Goal: Task Accomplishment & Management: Use online tool/utility

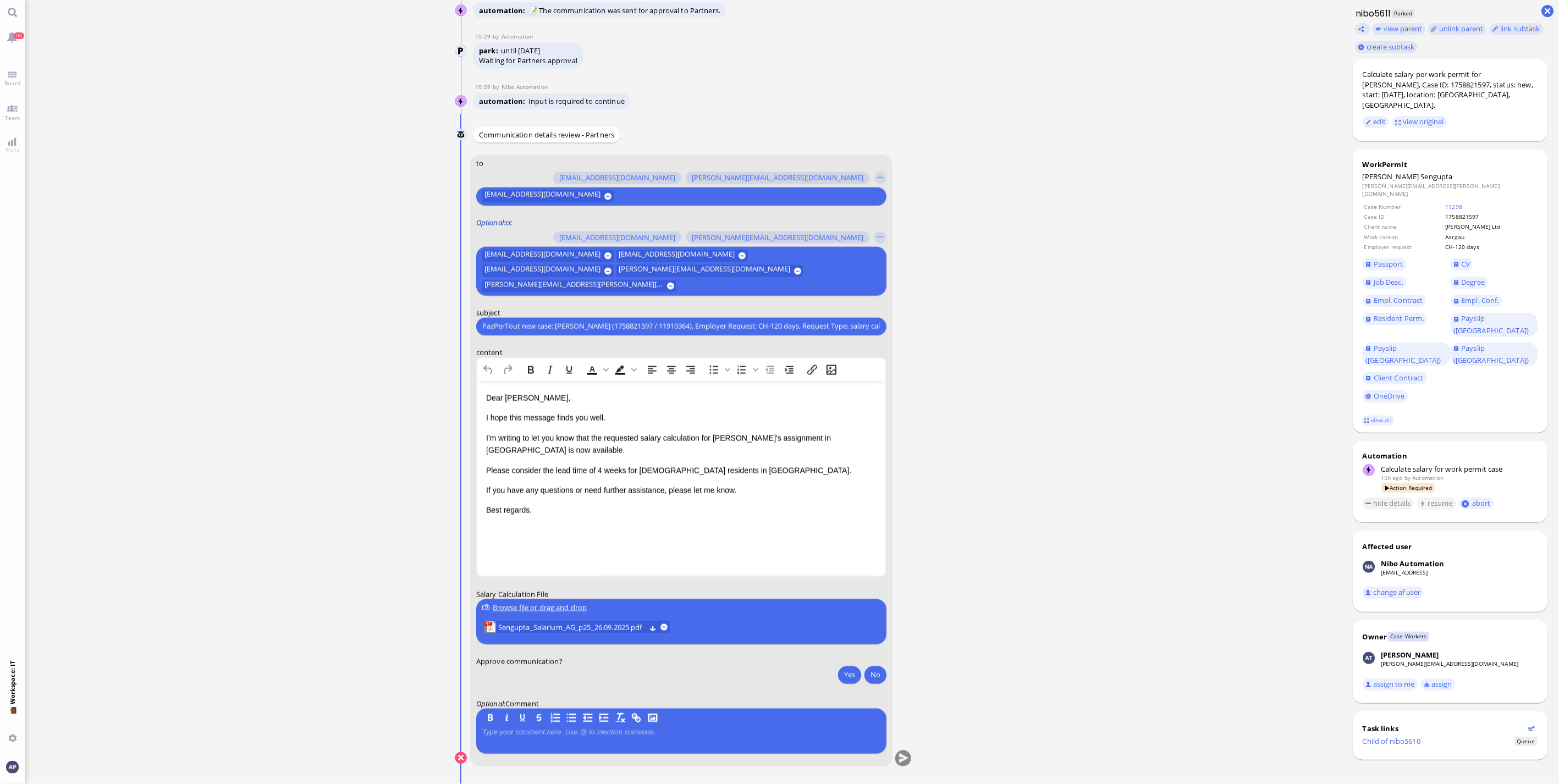
scroll to position [1, 0]
drag, startPoint x: 7, startPoint y: 83, endPoint x: 17, endPoint y: 119, distance: 37.4
click at [7, 83] on span "Board" at bounding box center [12, 83] width 21 height 7
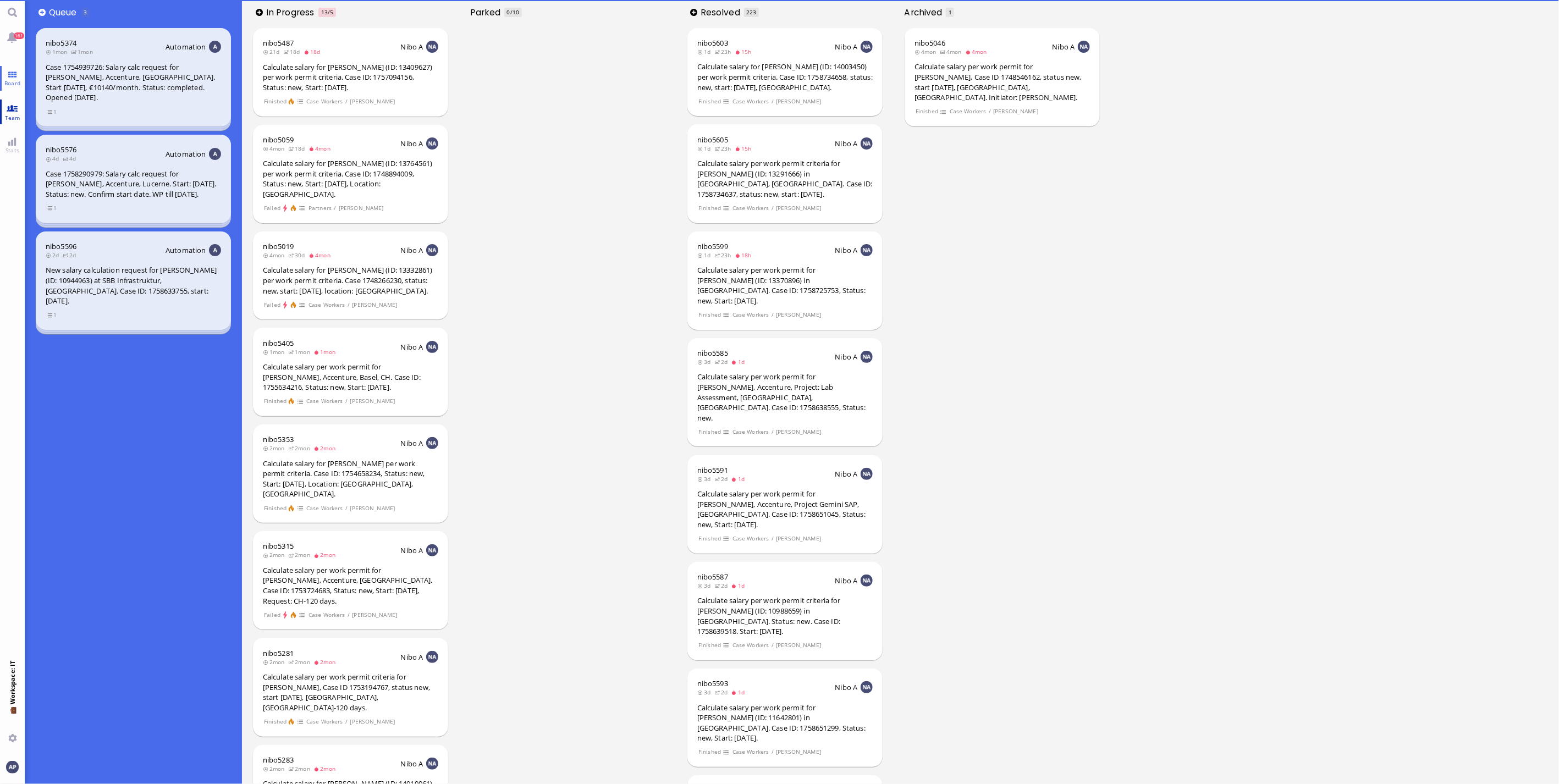
click at [17, 119] on span "Team" at bounding box center [12, 117] width 21 height 7
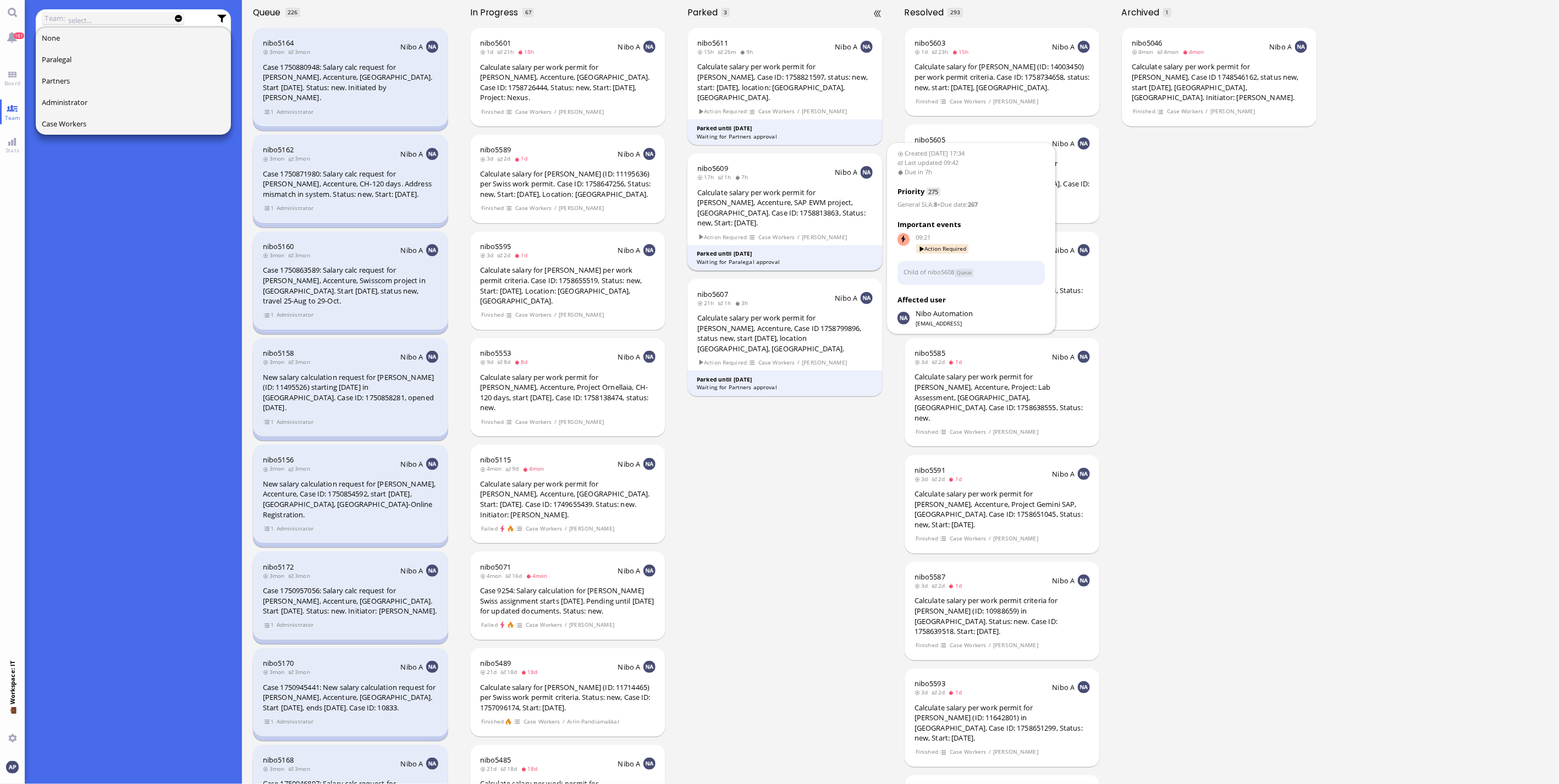
click at [759, 202] on div "Calculate salary per work permit for Mateusz Stolarczyk, Accenture, SAP EWM pro…" at bounding box center [784, 207] width 175 height 41
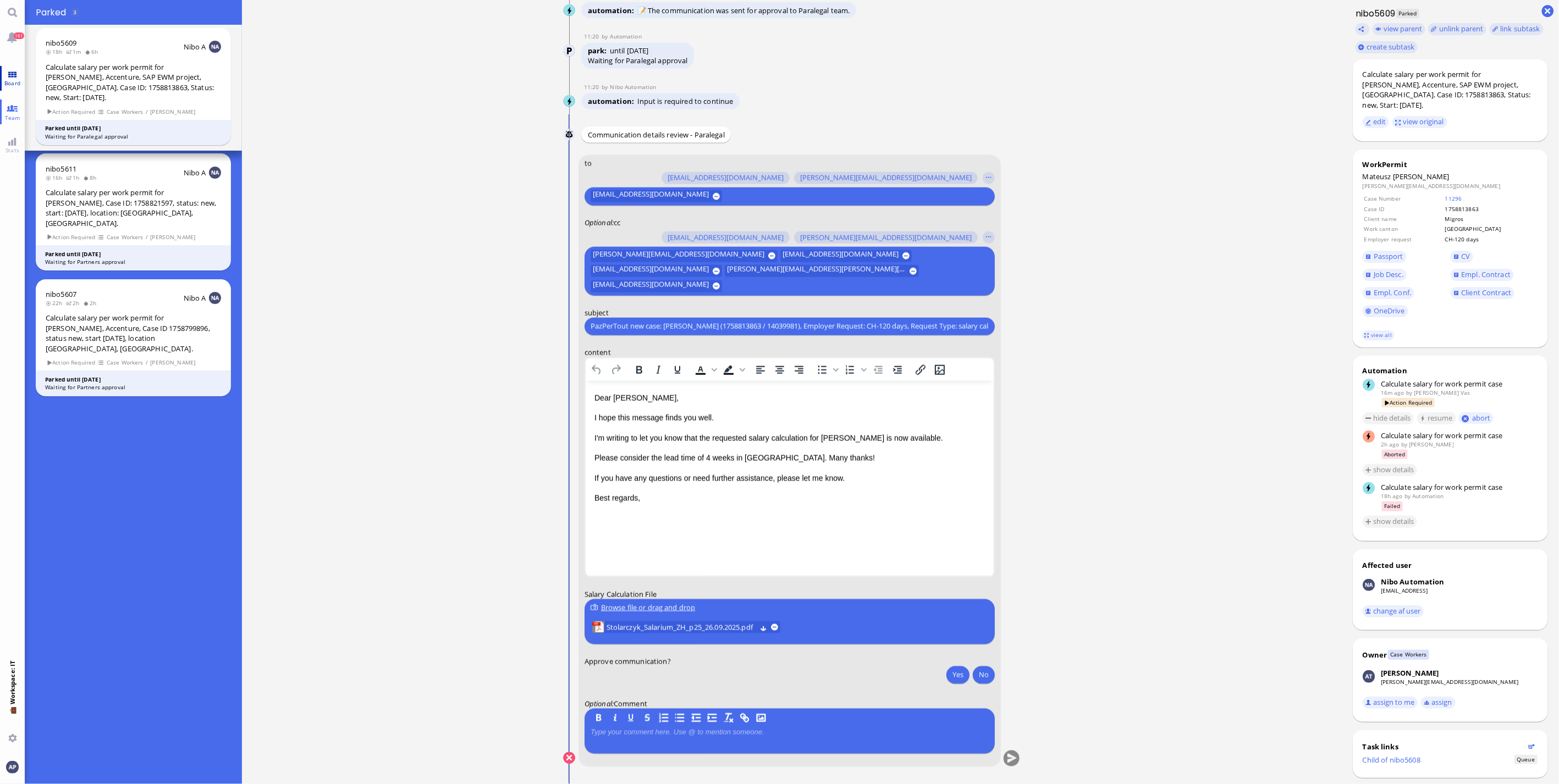
drag, startPoint x: 13, startPoint y: 78, endPoint x: 15, endPoint y: 85, distance: 7.3
click at [13, 78] on link "Board" at bounding box center [12, 78] width 25 height 25
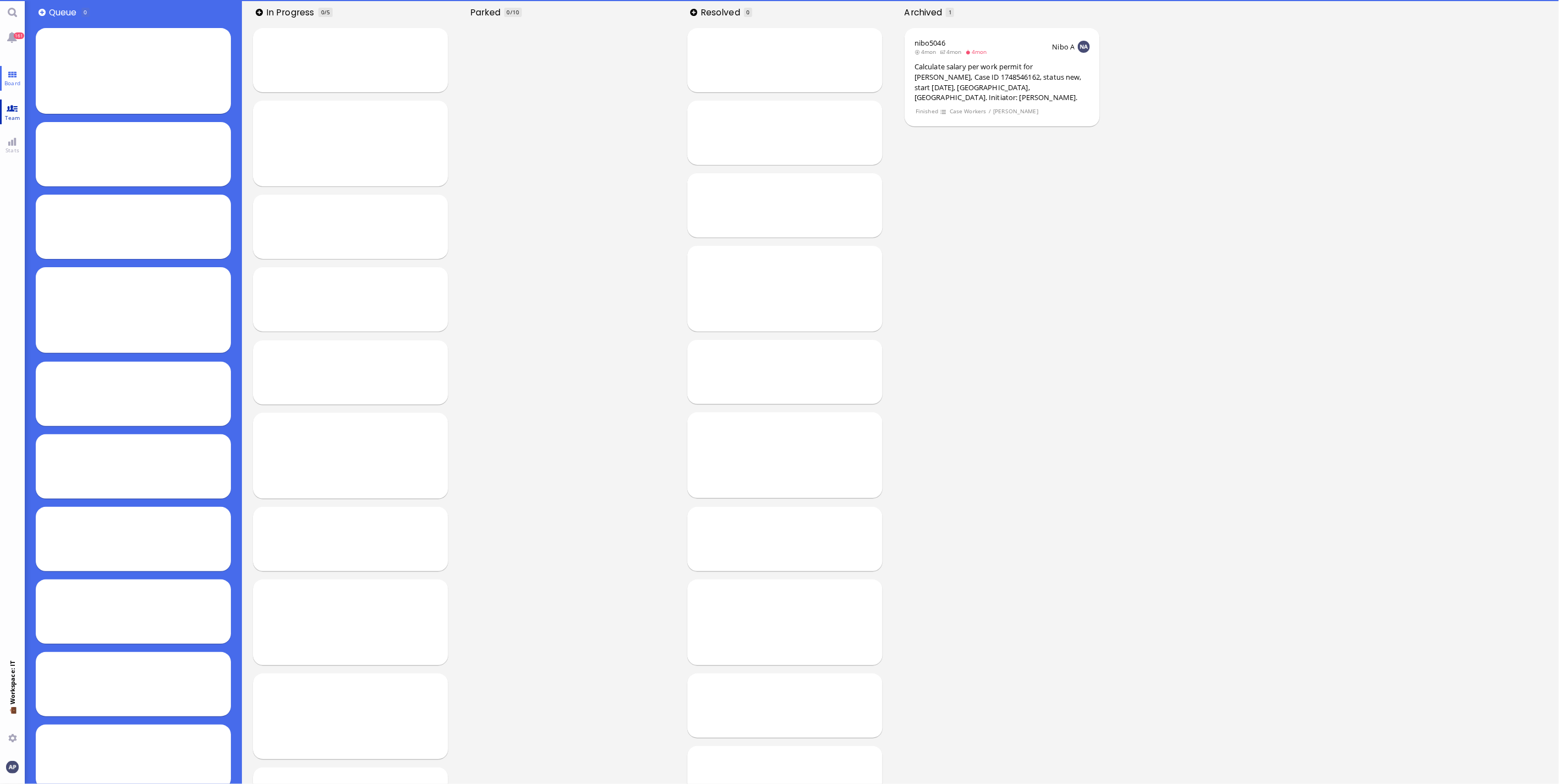
click at [15, 111] on link "Team" at bounding box center [12, 111] width 25 height 25
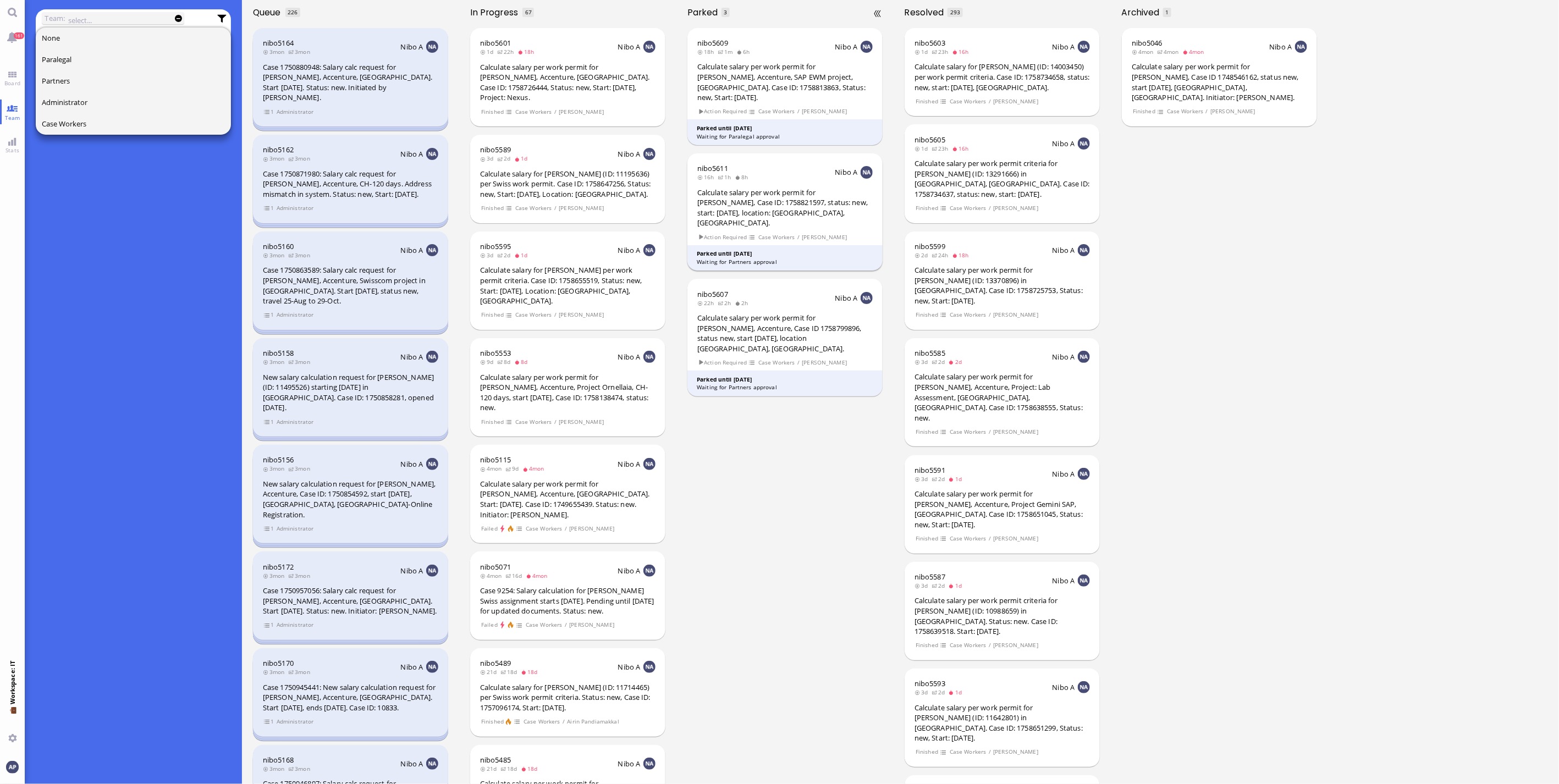
click at [782, 213] on div "Calculate salary per work permit for Ayan Sengupta, Case ID: 1758821597, status…" at bounding box center [784, 207] width 175 height 41
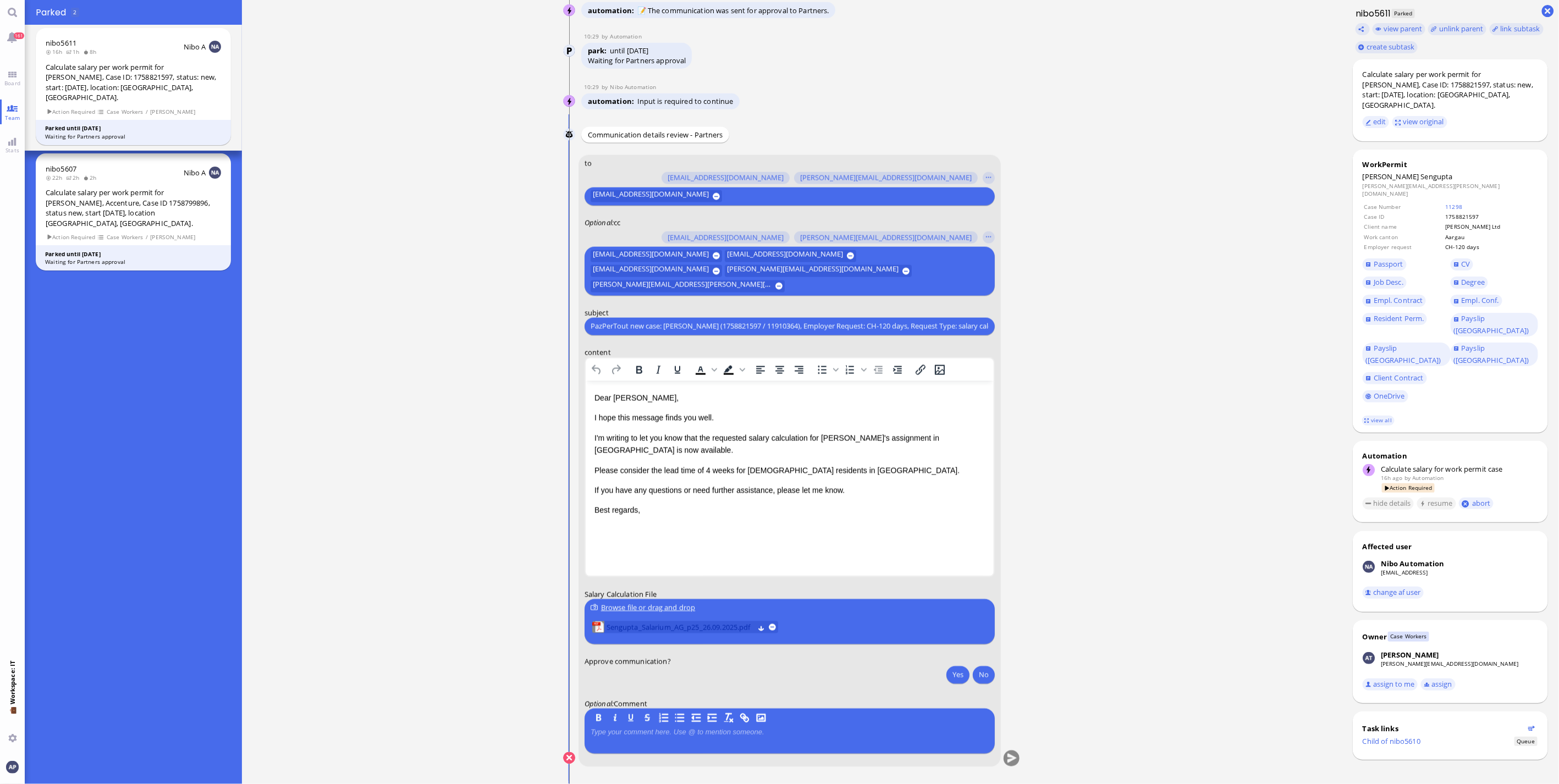
click at [624, 628] on span "Sengupta_Salarium_AG_p25_26.09.2025.pdf" at bounding box center [679, 627] width 147 height 12
click at [608, 624] on span "Sengupta_Salarium_AG_p25_26.09.2025.pdf" at bounding box center [679, 627] width 147 height 12
click at [946, 675] on button "Yes" at bounding box center [957, 675] width 23 height 17
click at [1004, 757] on button "submit" at bounding box center [1012, 758] width 17 height 17
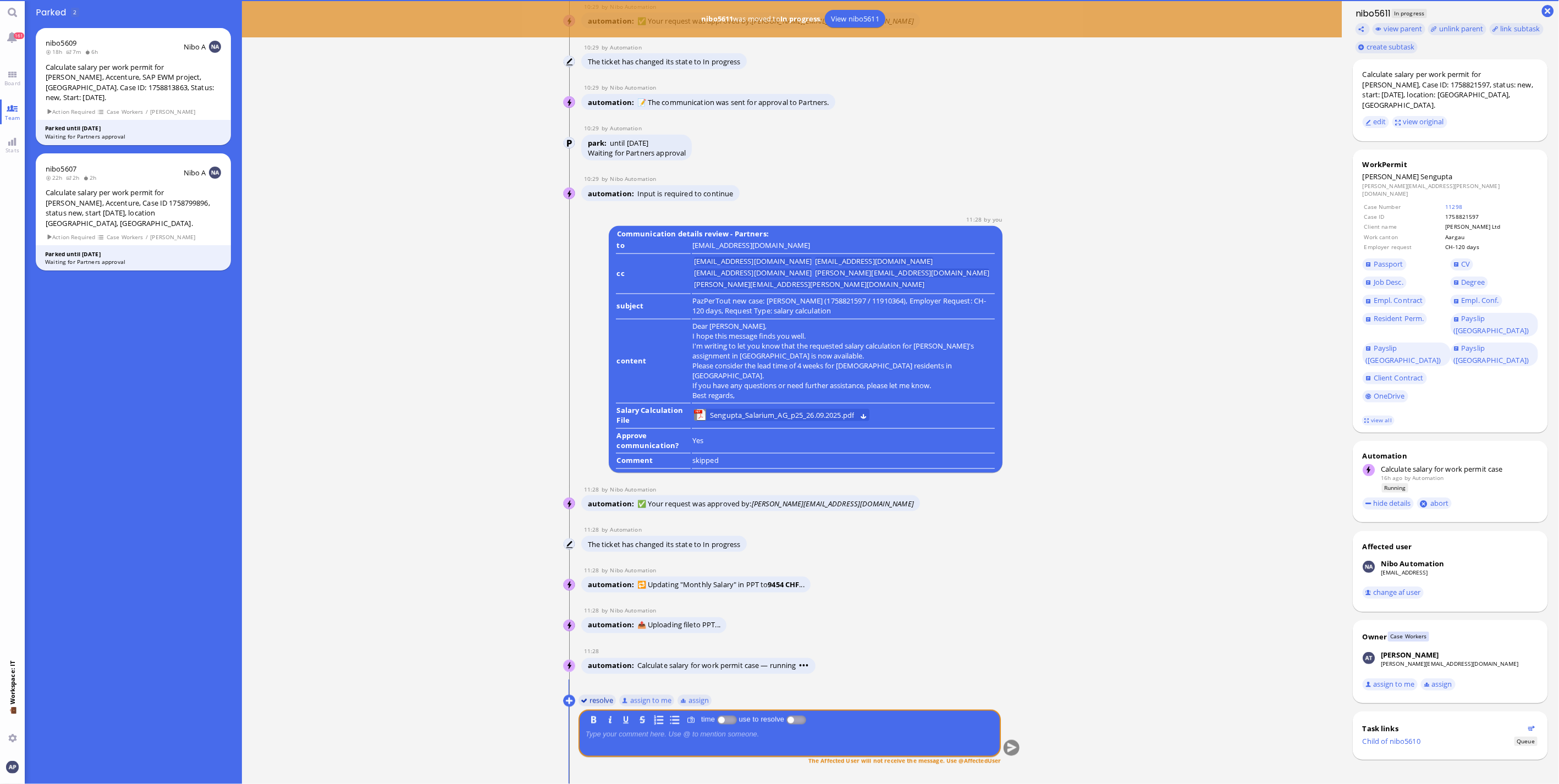
click at [597, 703] on button "resolve" at bounding box center [598, 700] width 38 height 12
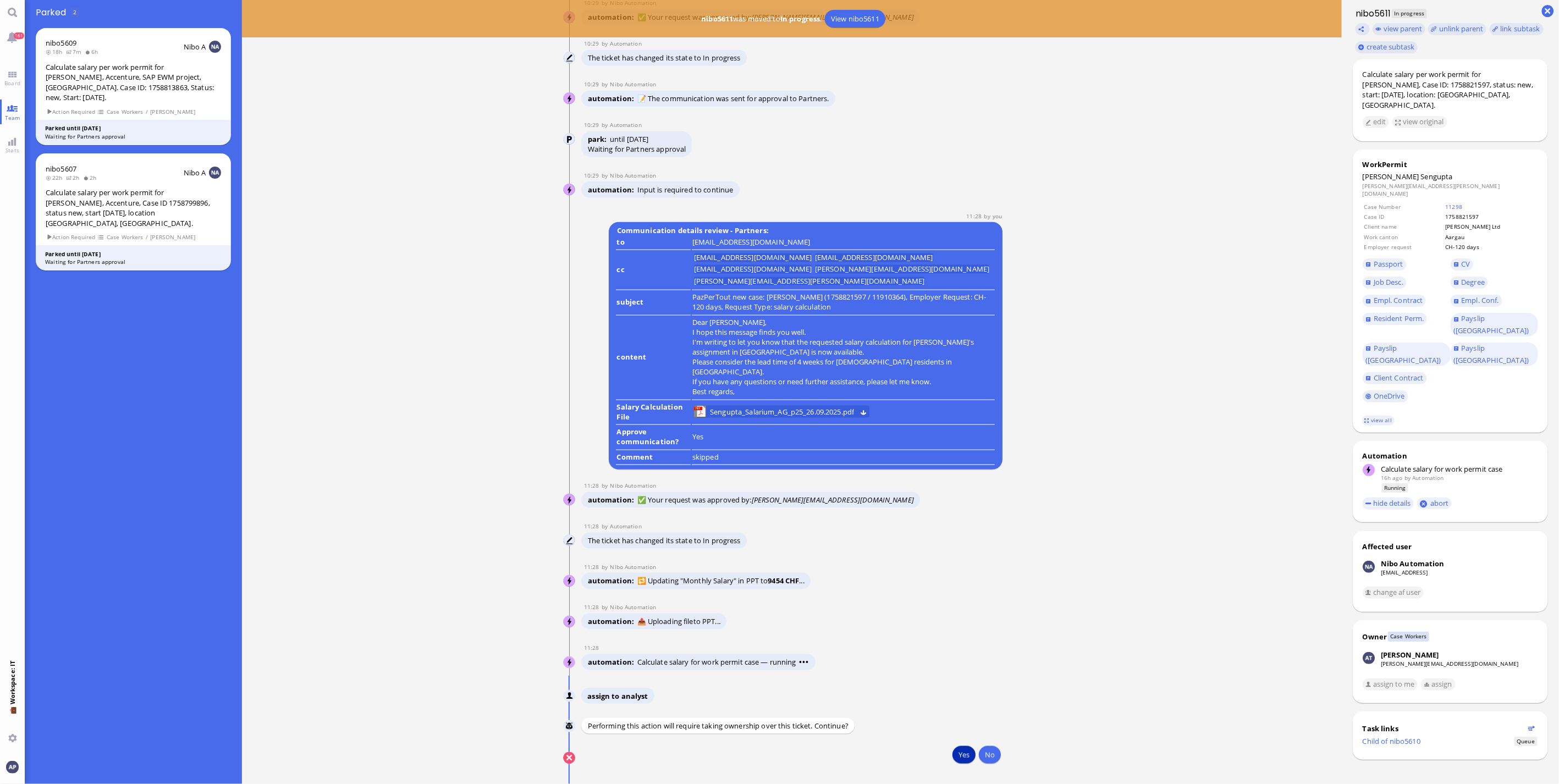
click at [955, 758] on button "Yes" at bounding box center [963, 754] width 23 height 17
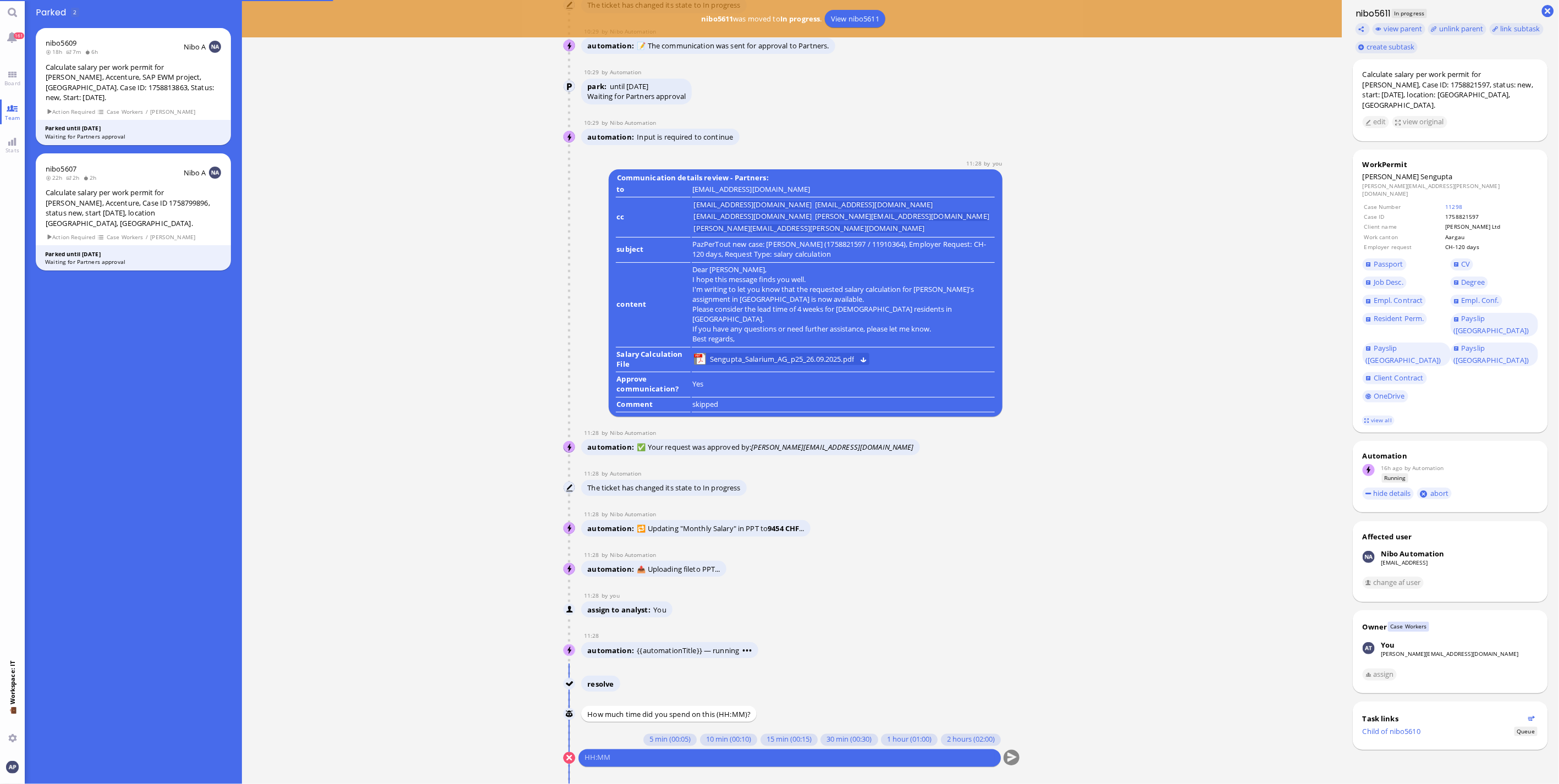
scroll to position [1, 0]
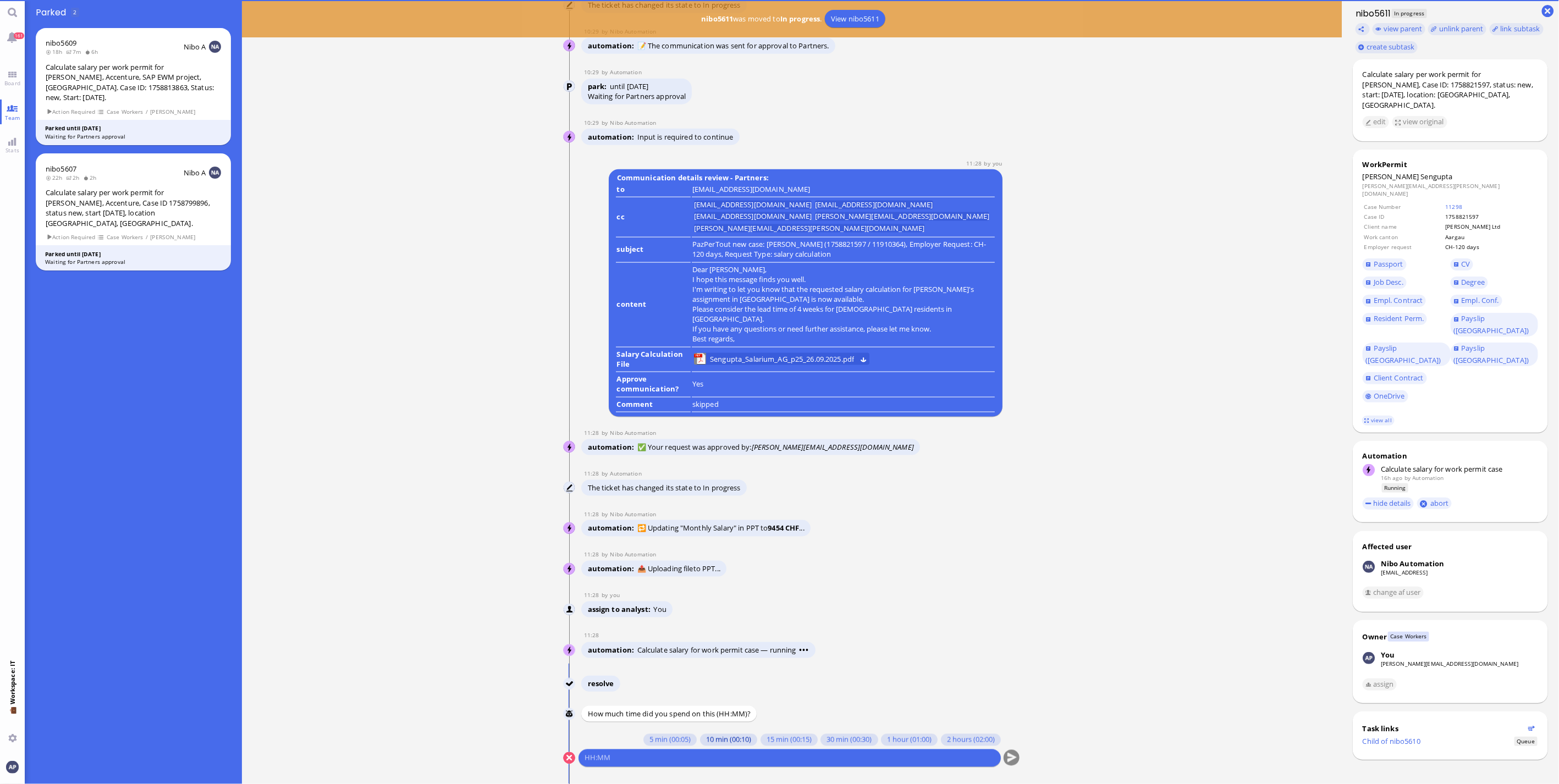
click at [706, 745] on button "10 min (00:10)" at bounding box center [728, 740] width 57 height 12
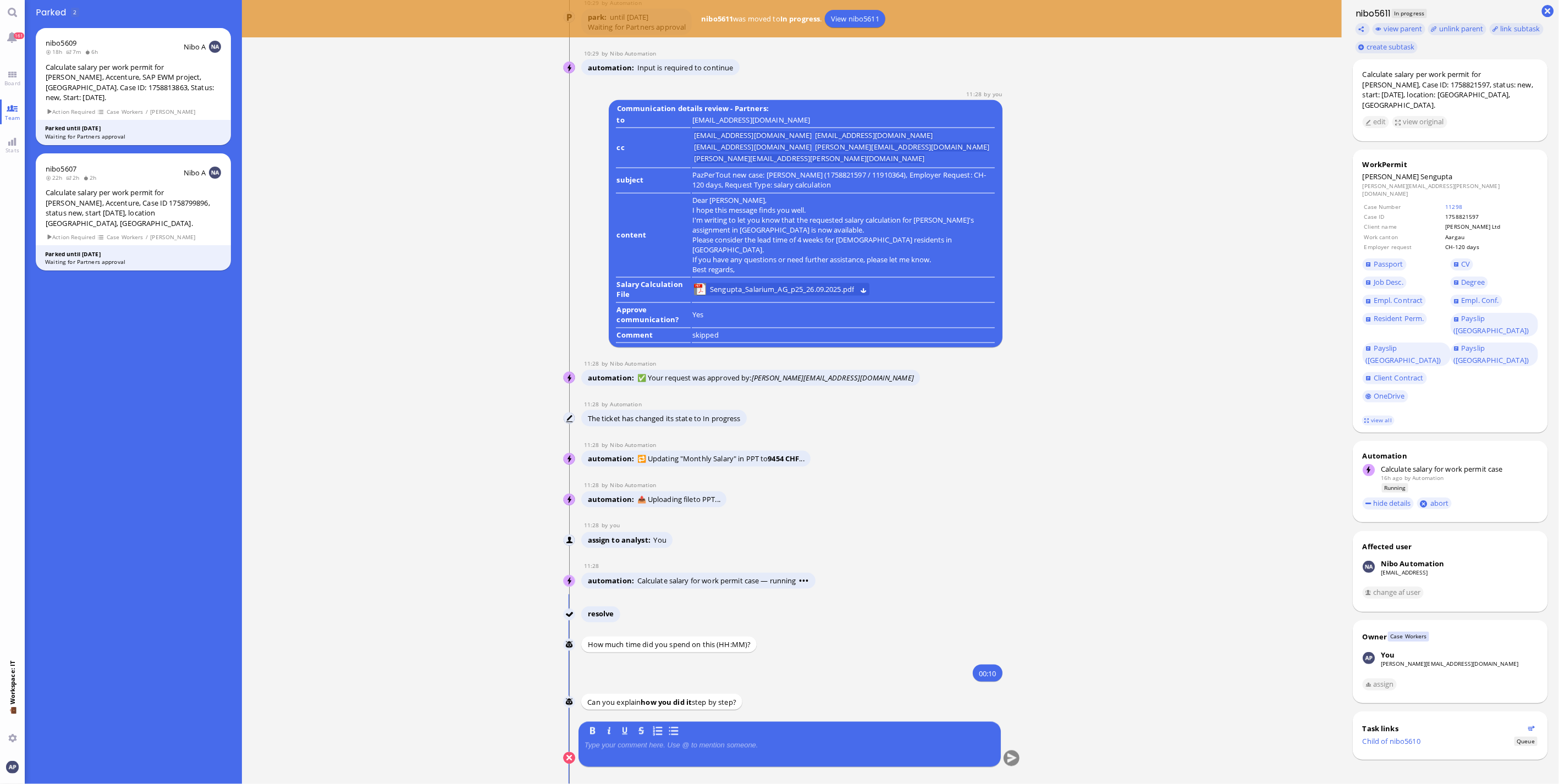
click at [702, 750] on div at bounding box center [790, 752] width 410 height 23
click at [704, 744] on p at bounding box center [790, 745] width 410 height 9
click at [1012, 758] on button "submit" at bounding box center [1012, 758] width 17 height 17
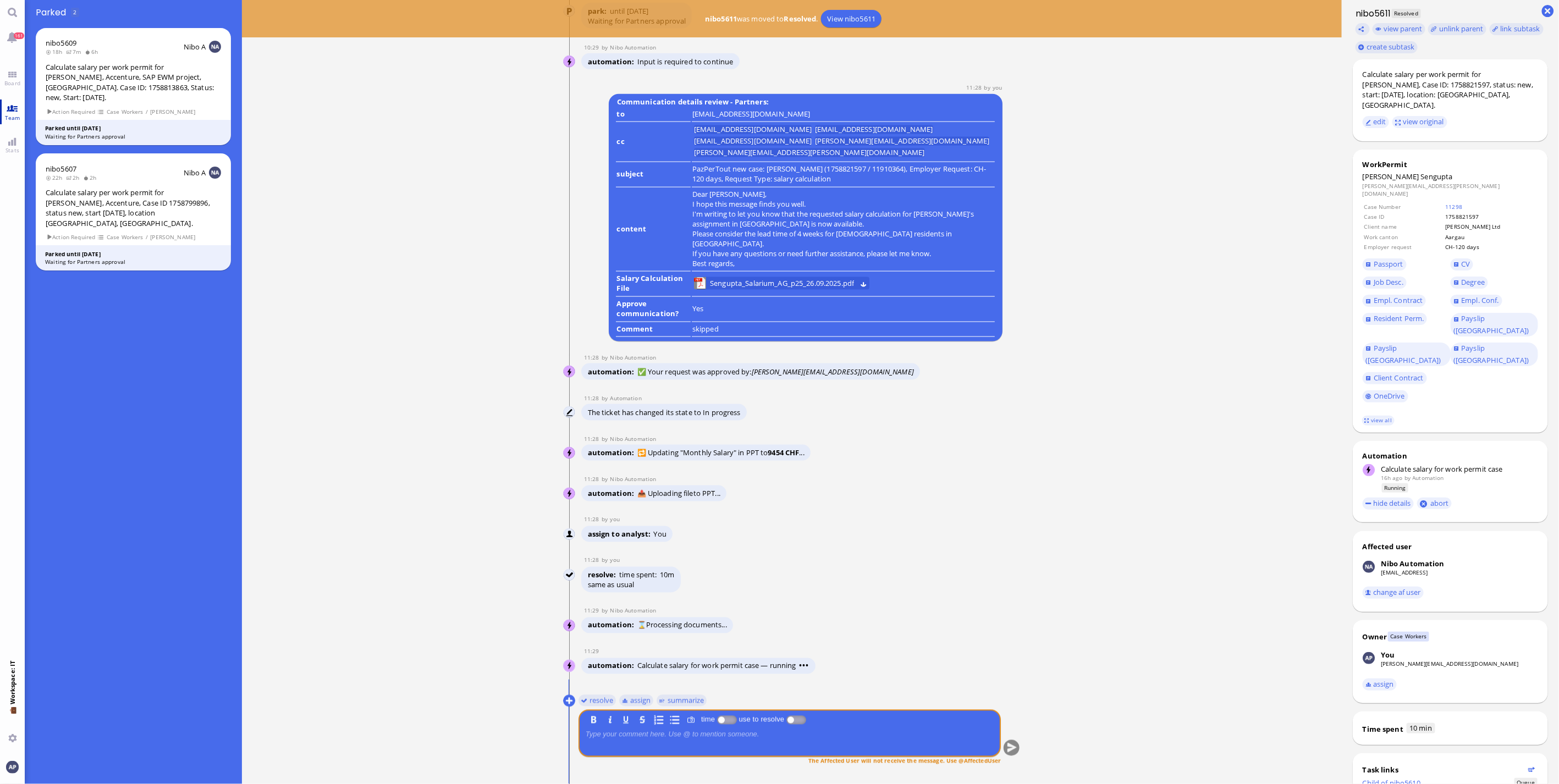
click at [7, 114] on span "Team" at bounding box center [12, 117] width 21 height 7
click at [12, 75] on link "Board" at bounding box center [12, 78] width 25 height 25
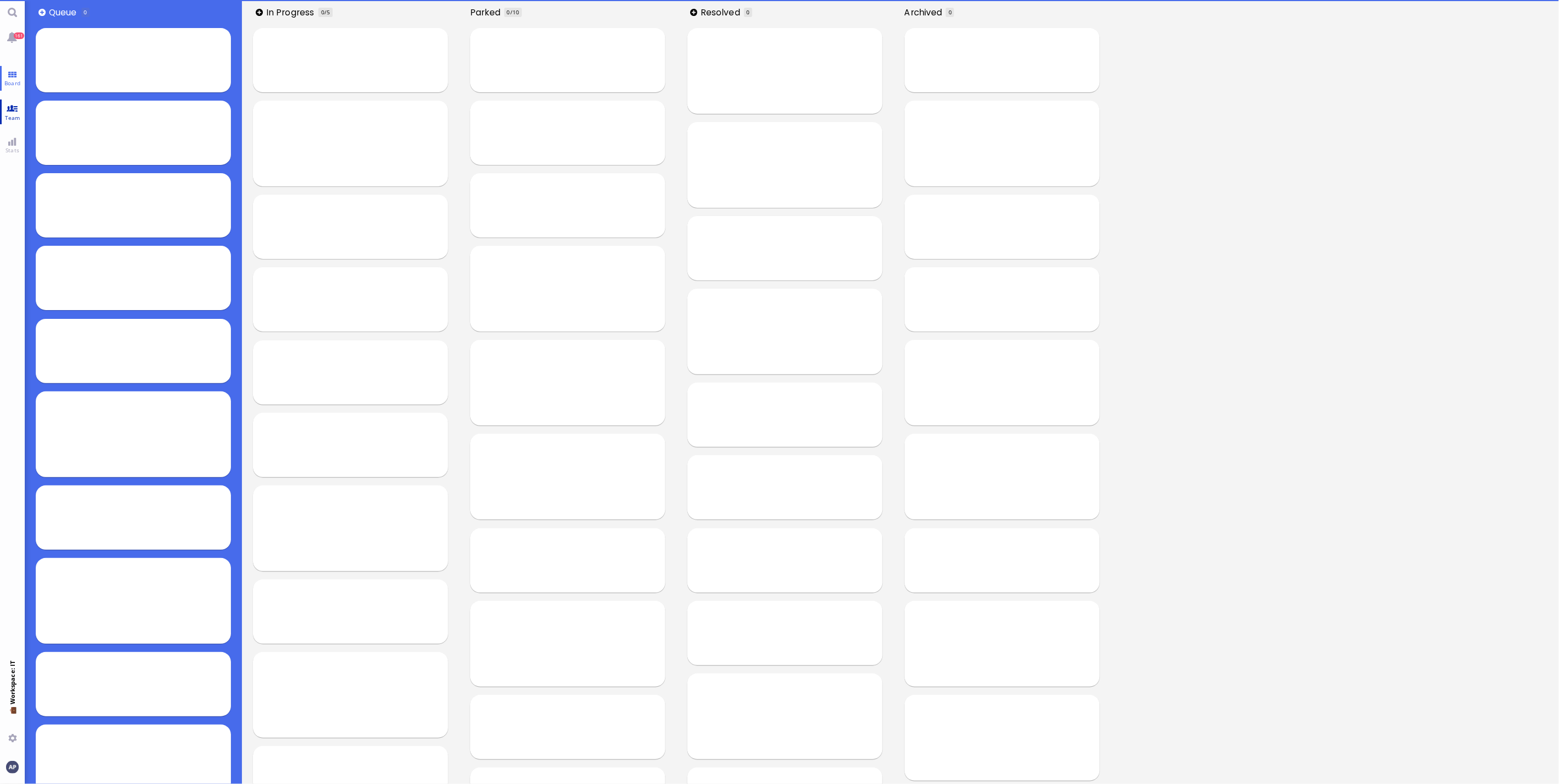
click at [14, 103] on link "Team" at bounding box center [12, 111] width 25 height 25
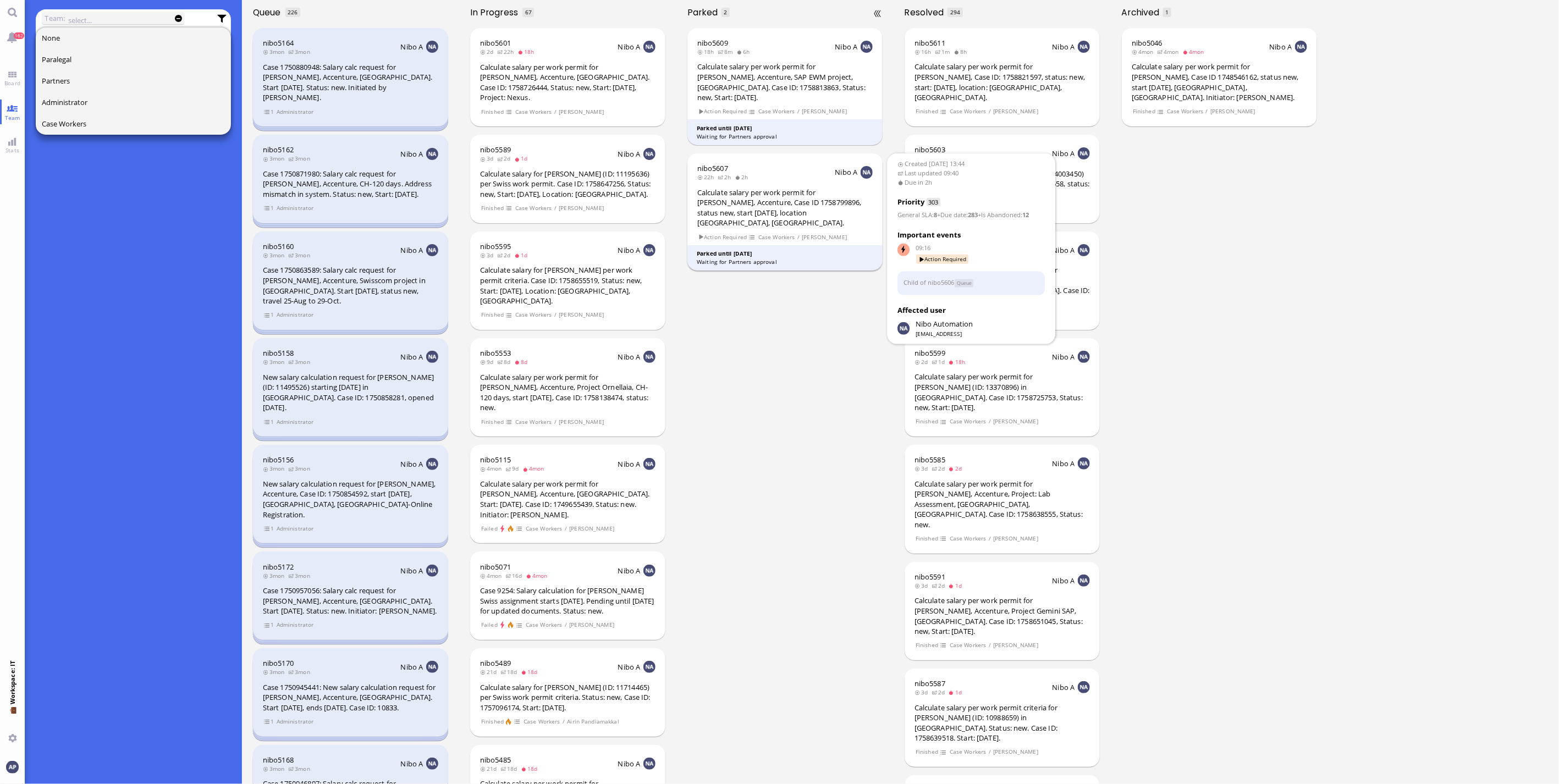
click at [820, 200] on div "Calculate salary per work permit for Petre Diaconescu, Accenture, Case ID 17587…" at bounding box center [784, 207] width 175 height 41
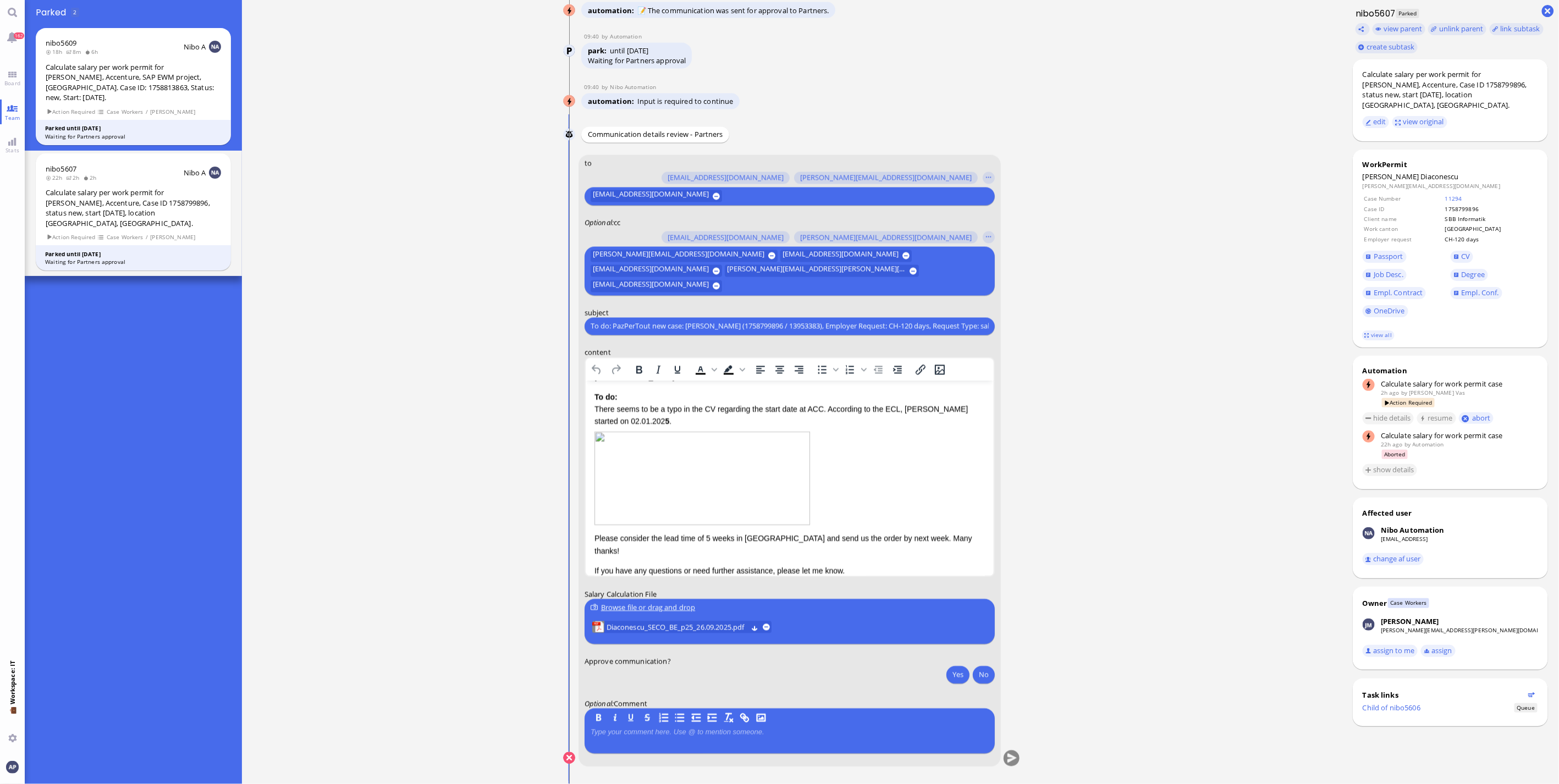
scroll to position [79, 0]
click at [651, 632] on span "Diaconescu_SECO_BE_p25_26.09.2025.pdf" at bounding box center [677, 627] width 141 height 12
click at [878, 526] on div "Please consider the lead time of 5 weeks in Bern and send us the order by next …" at bounding box center [789, 538] width 390 height 25
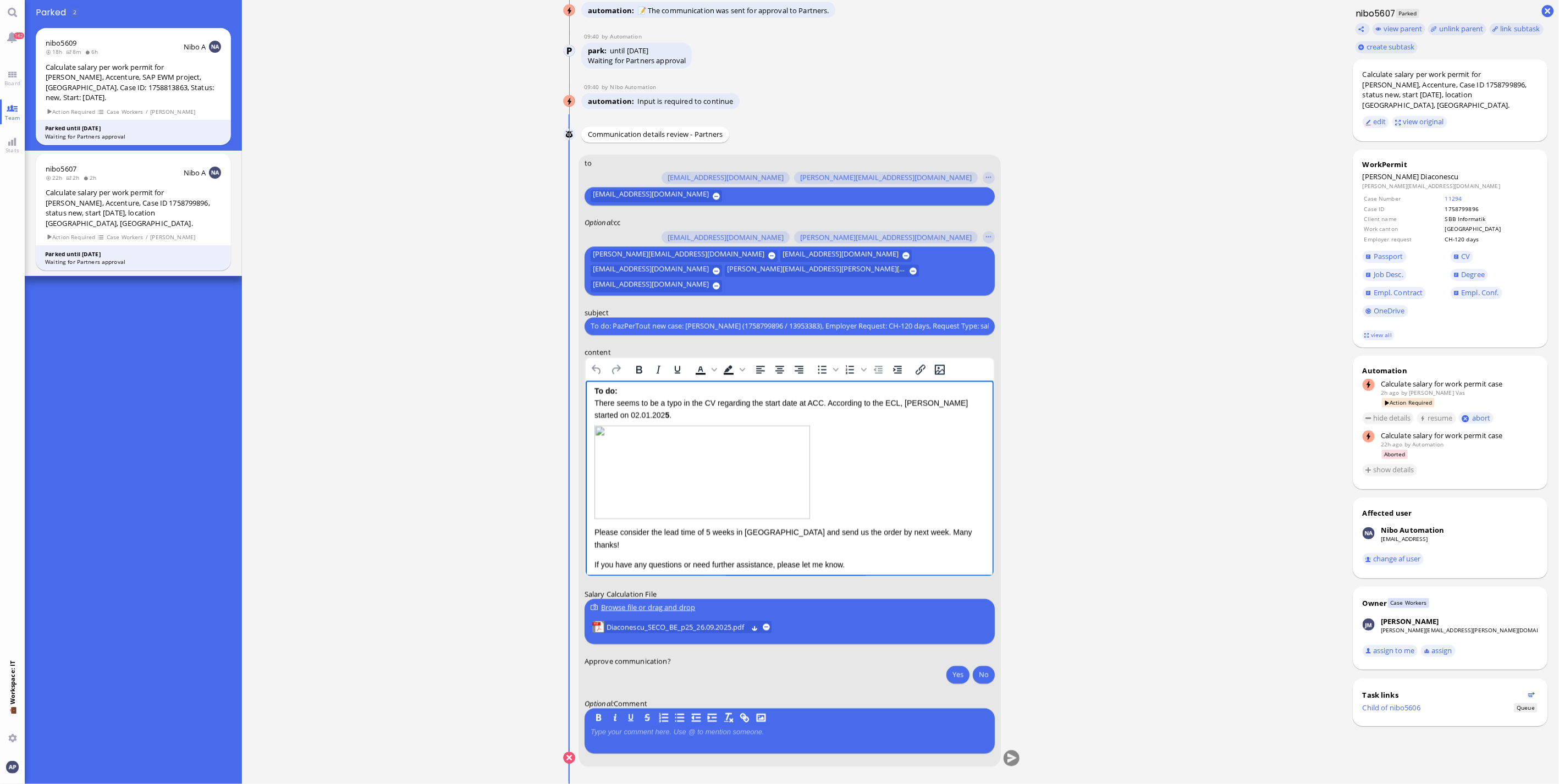
click at [910, 503] on div "Rich Text Area. Press ALT-0 for help." at bounding box center [789, 474] width 390 height 97
click at [811, 542] on div "Furthermore, please provide us with aligned information on the work location as…" at bounding box center [789, 554] width 390 height 25
click at [735, 545] on div "Furthermore, please provide us with aligned information on the work location as…" at bounding box center [789, 554] width 390 height 25
click at [896, 550] on div "Furthermore, please provide us with aligned information on the work location as…" at bounding box center [789, 554] width 390 height 25
click at [952, 678] on button "Yes" at bounding box center [957, 675] width 23 height 17
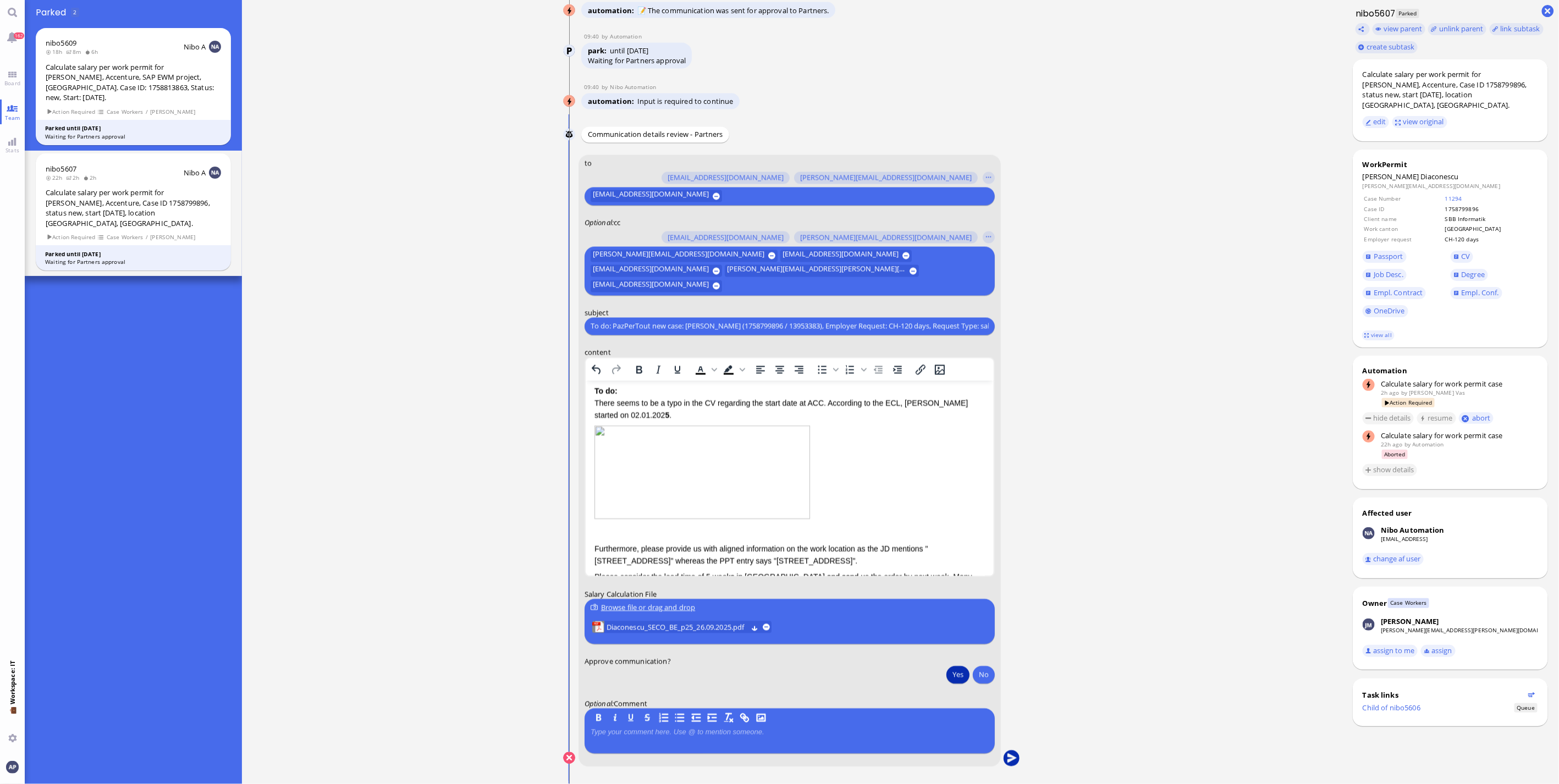
click at [1004, 757] on button "submit" at bounding box center [1012, 758] width 17 height 17
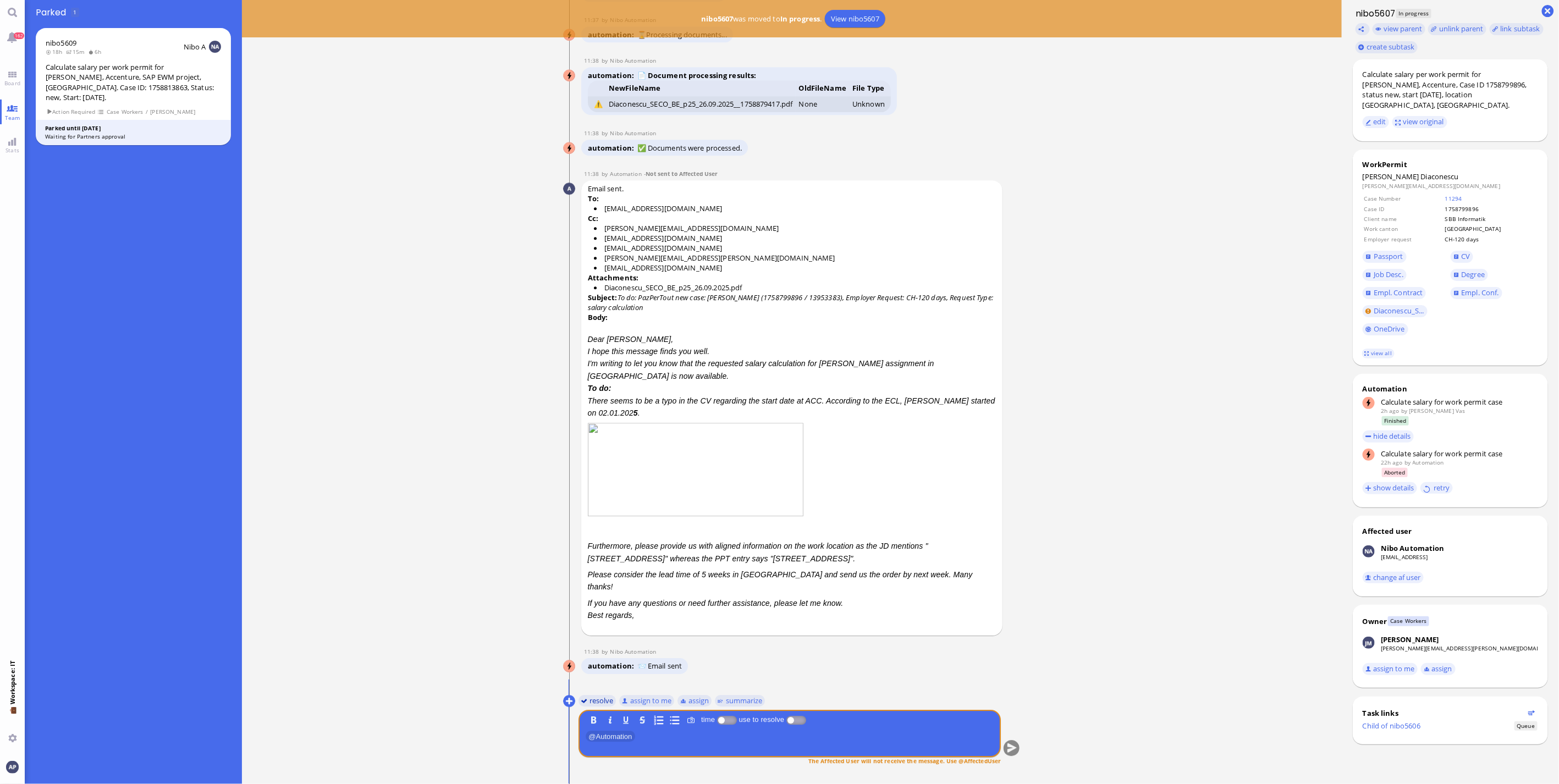
click at [592, 701] on button "resolve" at bounding box center [598, 700] width 38 height 12
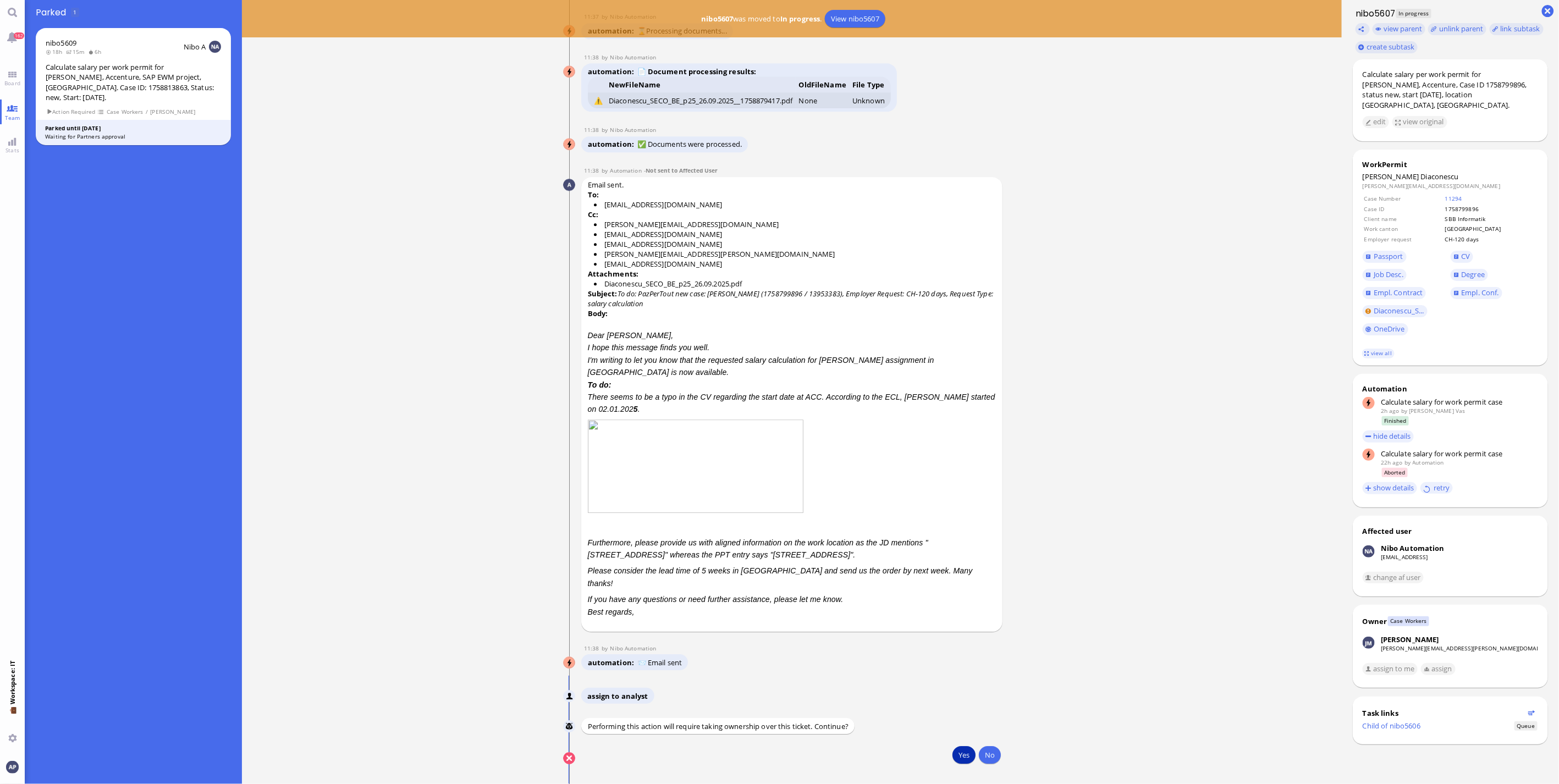
click at [955, 758] on button "Yes" at bounding box center [963, 754] width 23 height 17
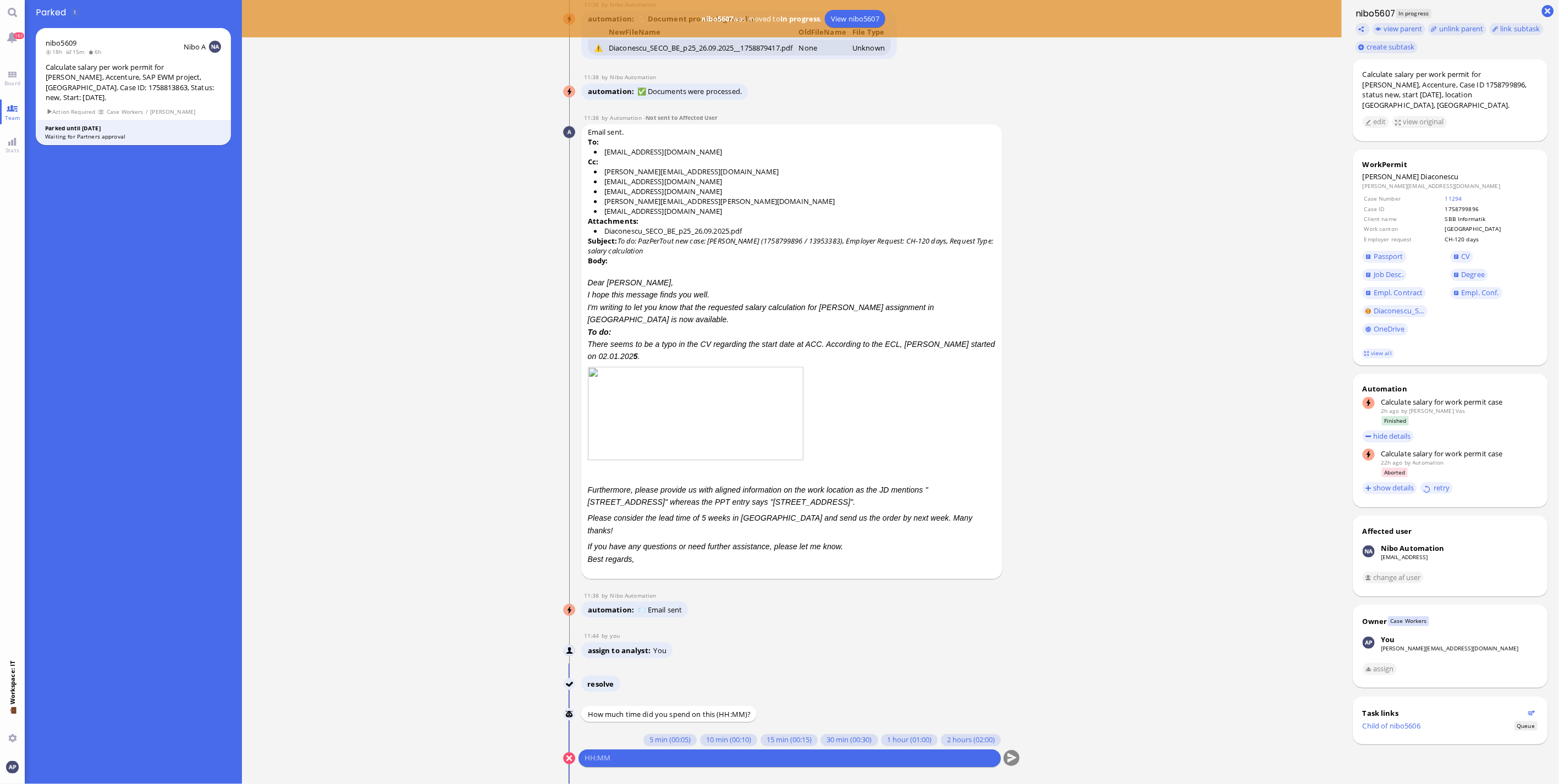
click at [396, 652] on ticket "25 Sep 13:44 by Automation Automation Calculate eligible salary for work permit…" at bounding box center [792, 392] width 1100 height 784
click at [700, 742] on button "10 min (00:10)" at bounding box center [728, 740] width 57 height 12
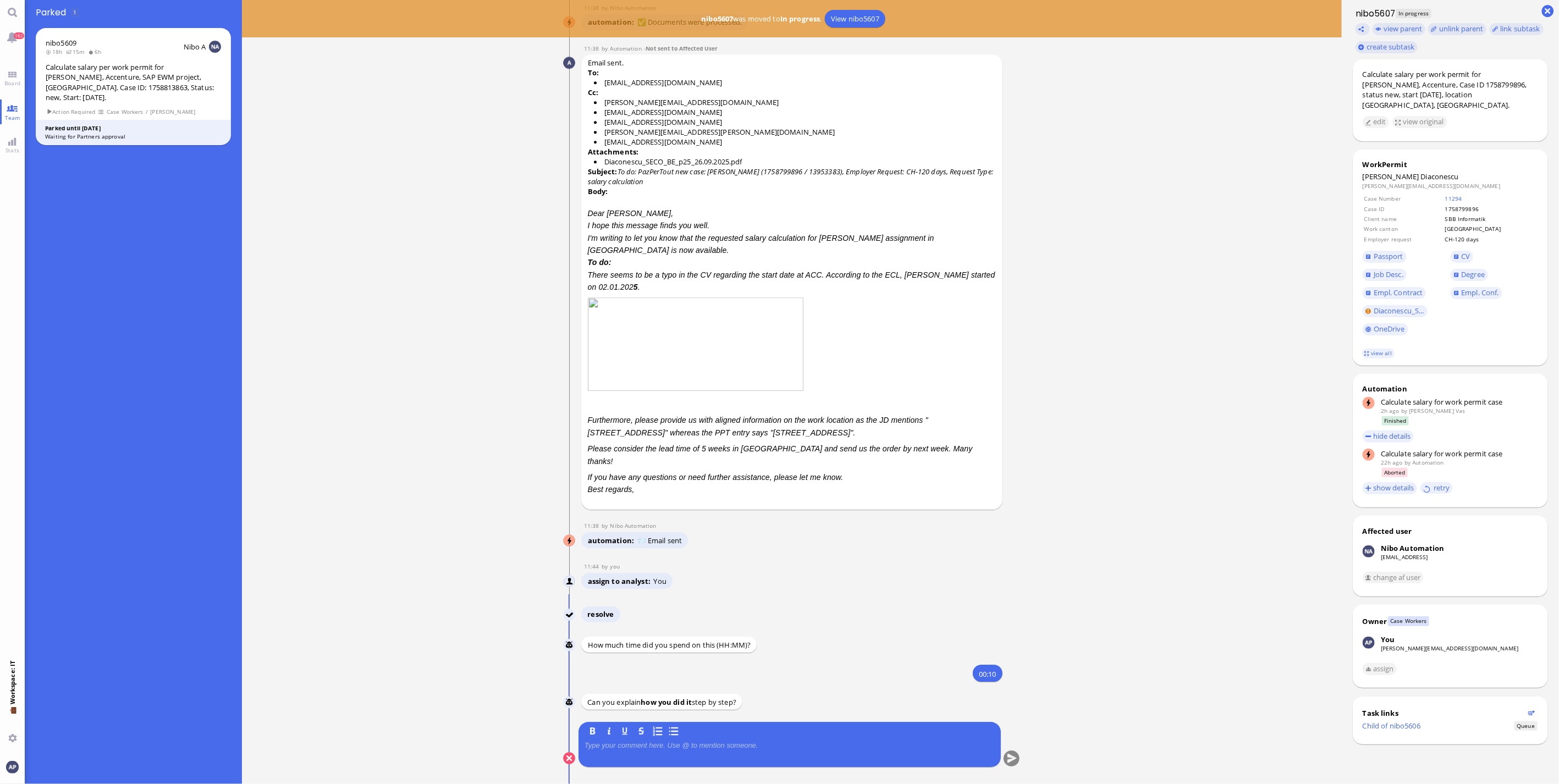
click at [689, 751] on div at bounding box center [790, 752] width 410 height 23
click at [1010, 758] on button "submit" at bounding box center [1012, 758] width 17 height 17
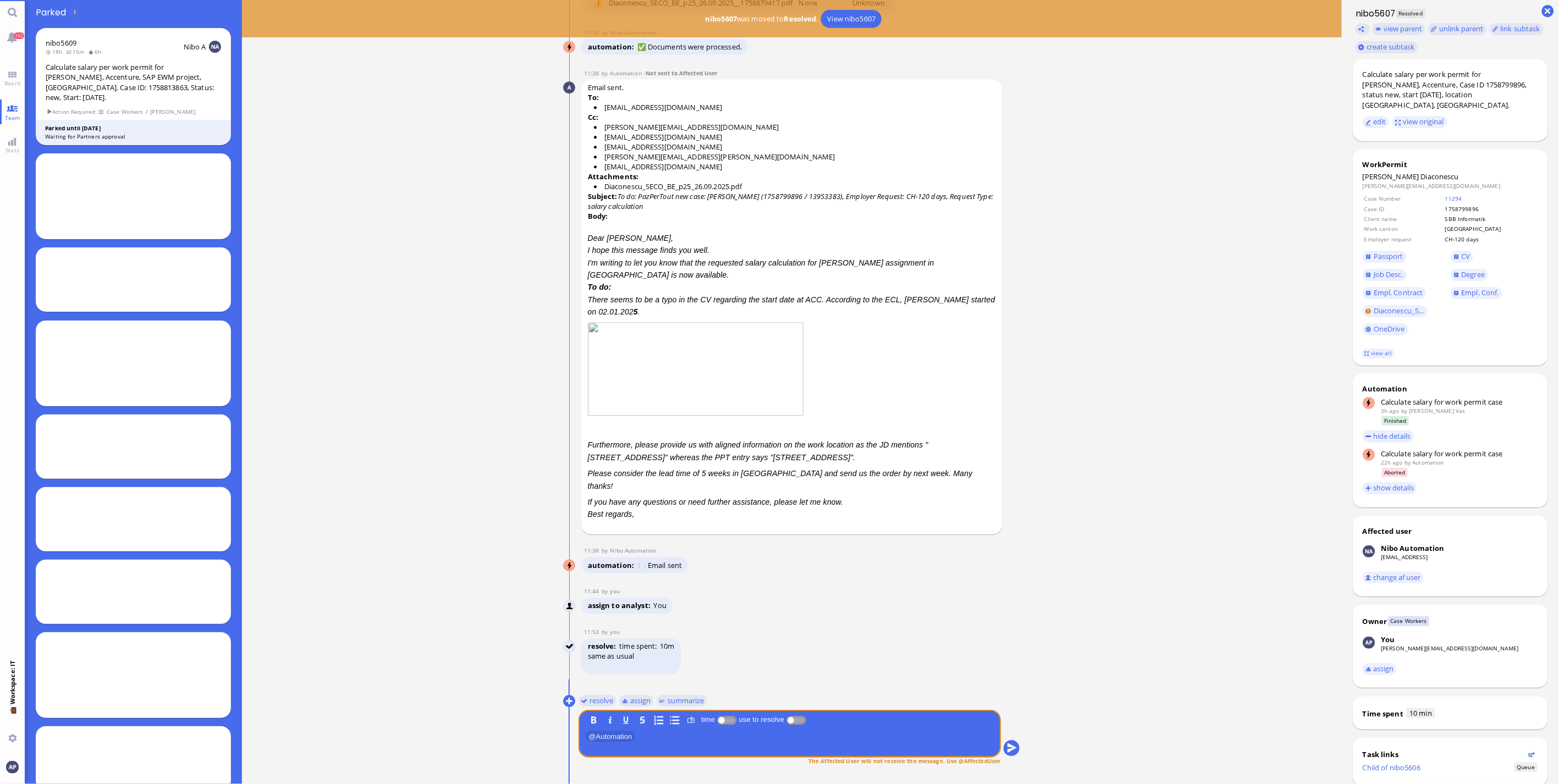
scroll to position [1, 0]
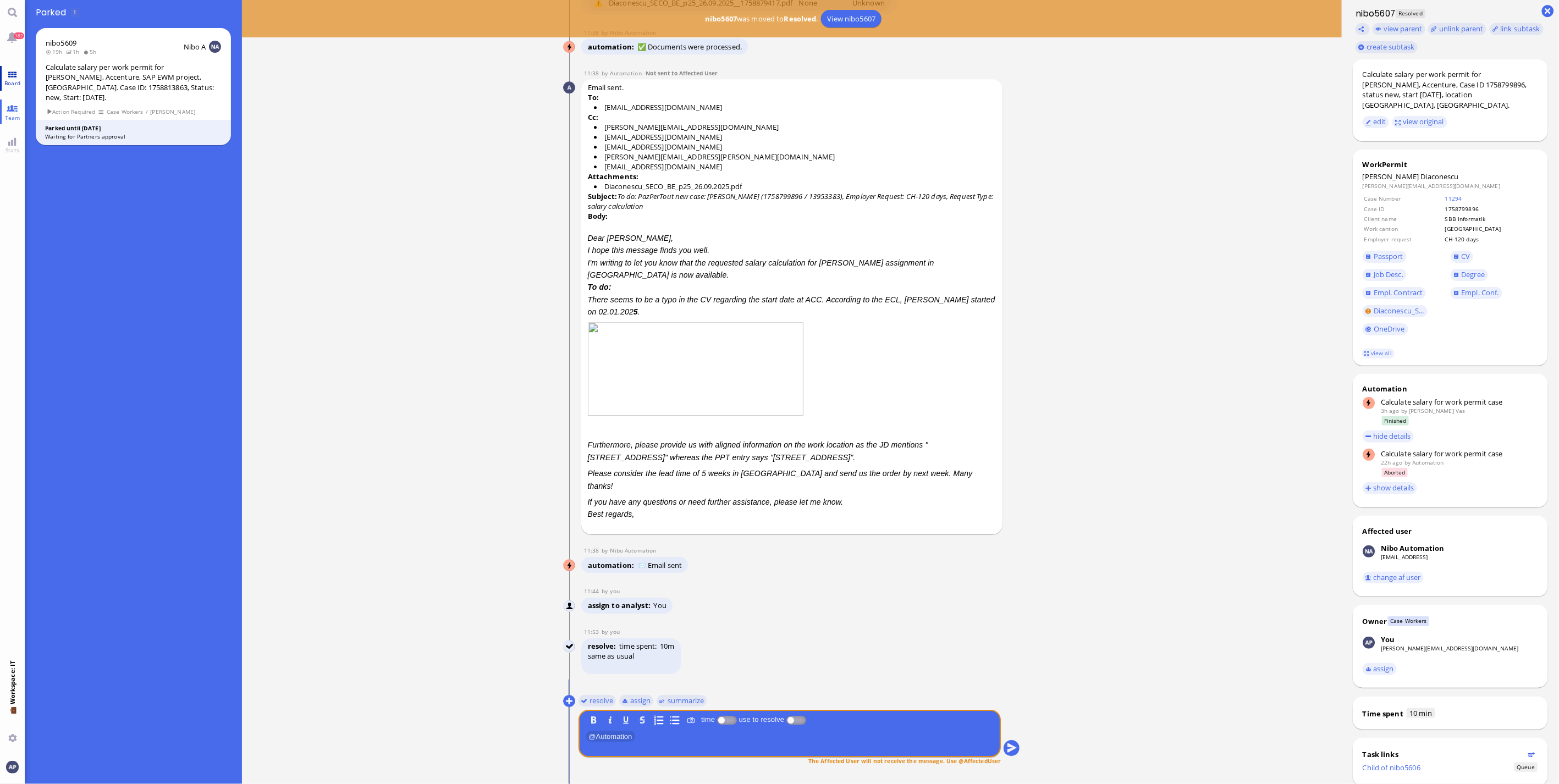
click at [14, 76] on link "Board" at bounding box center [12, 78] width 25 height 25
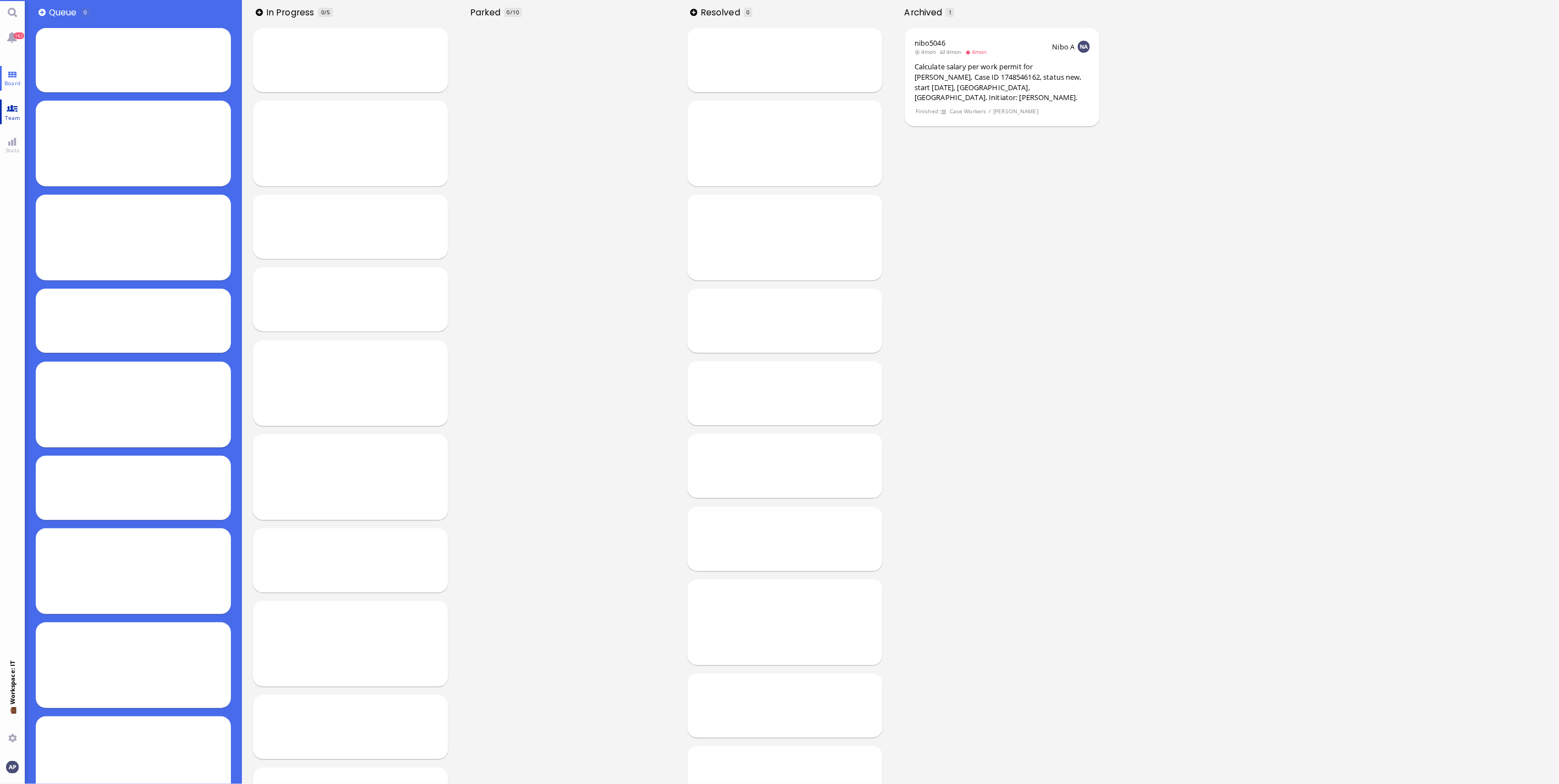
click at [17, 114] on span "Team" at bounding box center [12, 117] width 21 height 7
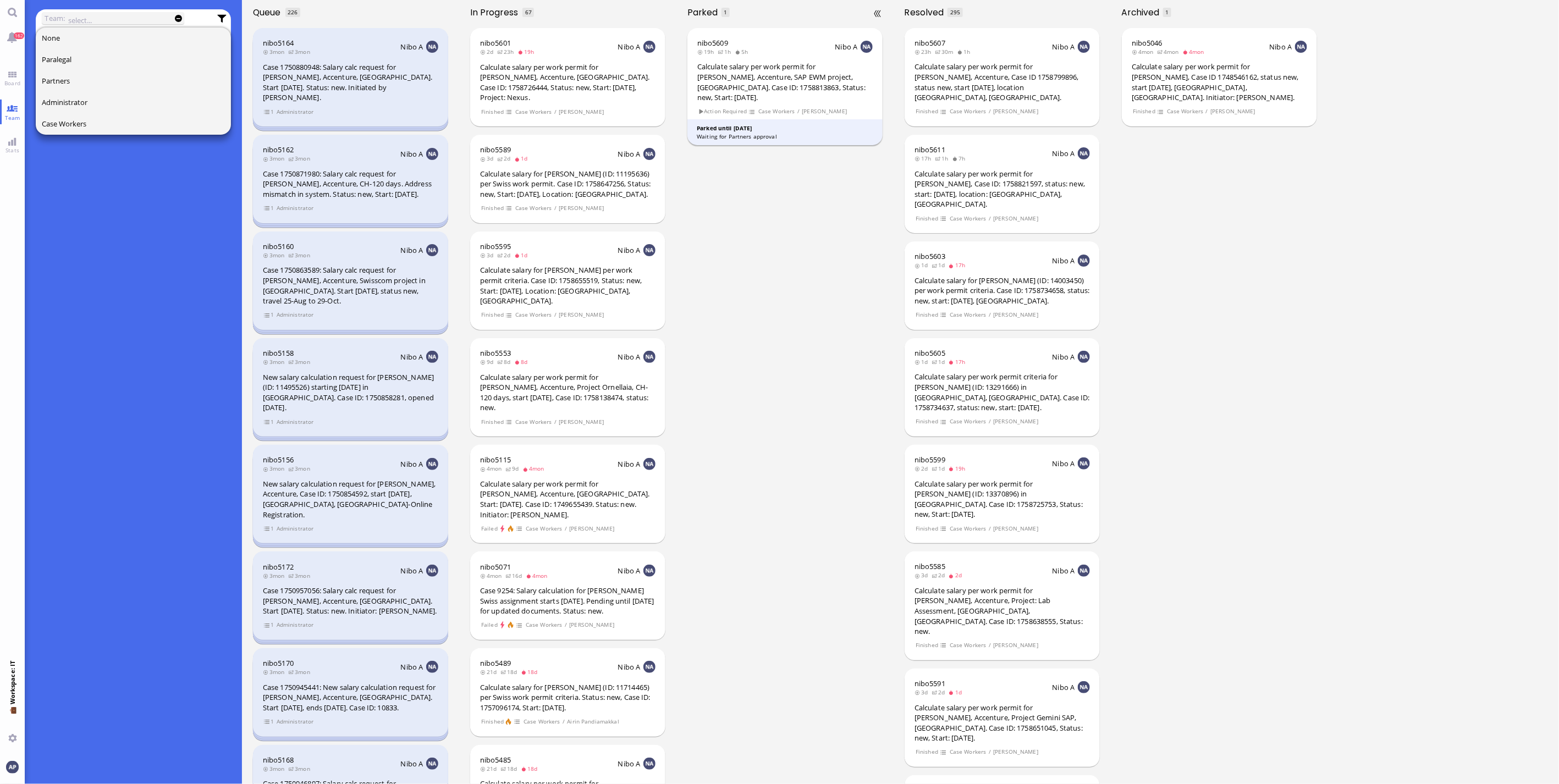
click at [764, 83] on div "Calculate salary per work permit for Mateusz Stolarczyk, Accenture, SAP EWM pro…" at bounding box center [784, 82] width 175 height 41
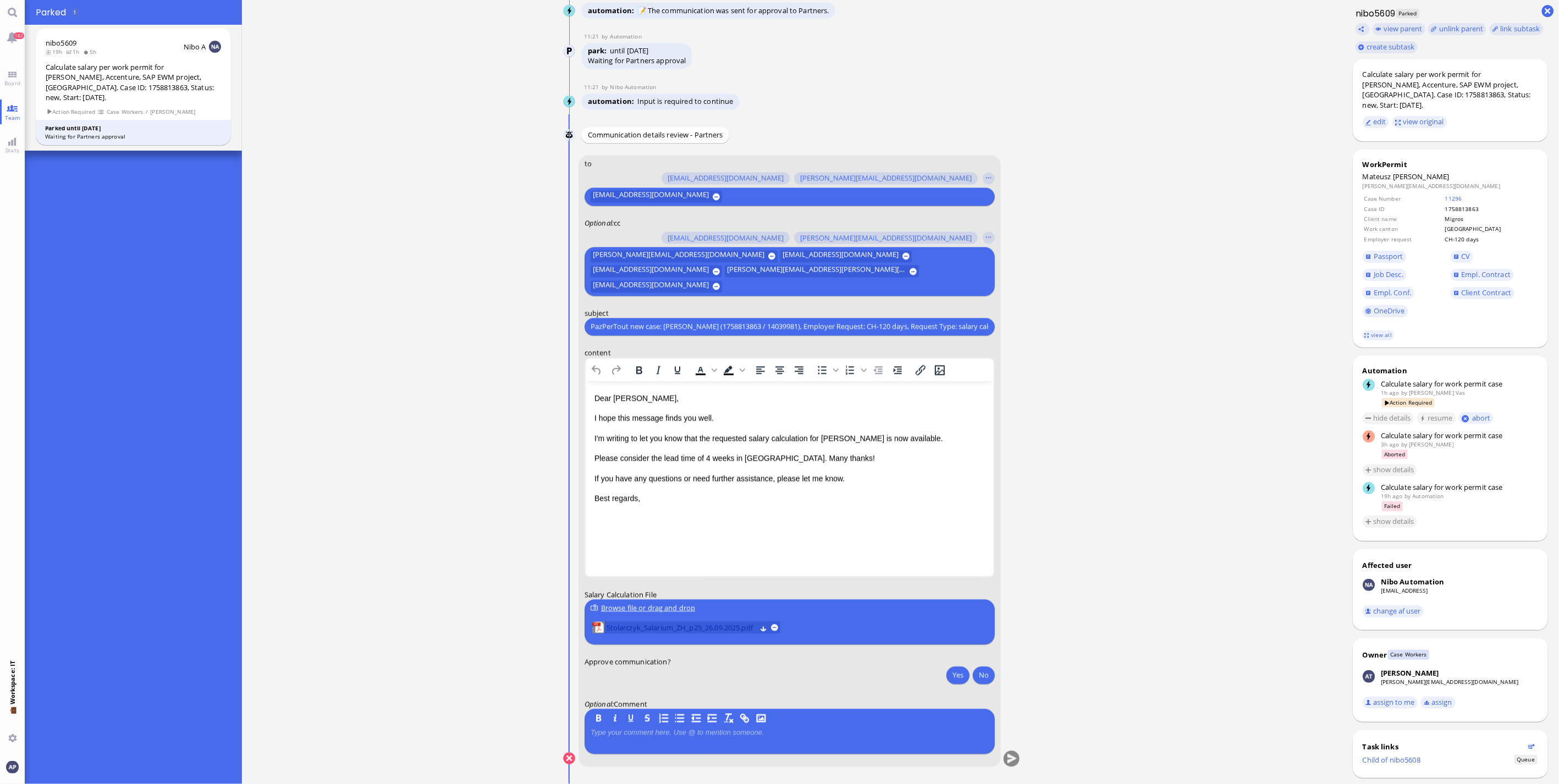
click at [679, 624] on span "Stolarczyk_Salarium_ZH_p25_26.09.2025.pdf" at bounding box center [681, 627] width 150 height 12
click at [946, 673] on button "Yes" at bounding box center [957, 675] width 23 height 17
click at [847, 463] on div "Please consider the lead time of 4 weeks in Zurich. Many thanks!" at bounding box center [789, 457] width 390 height 12
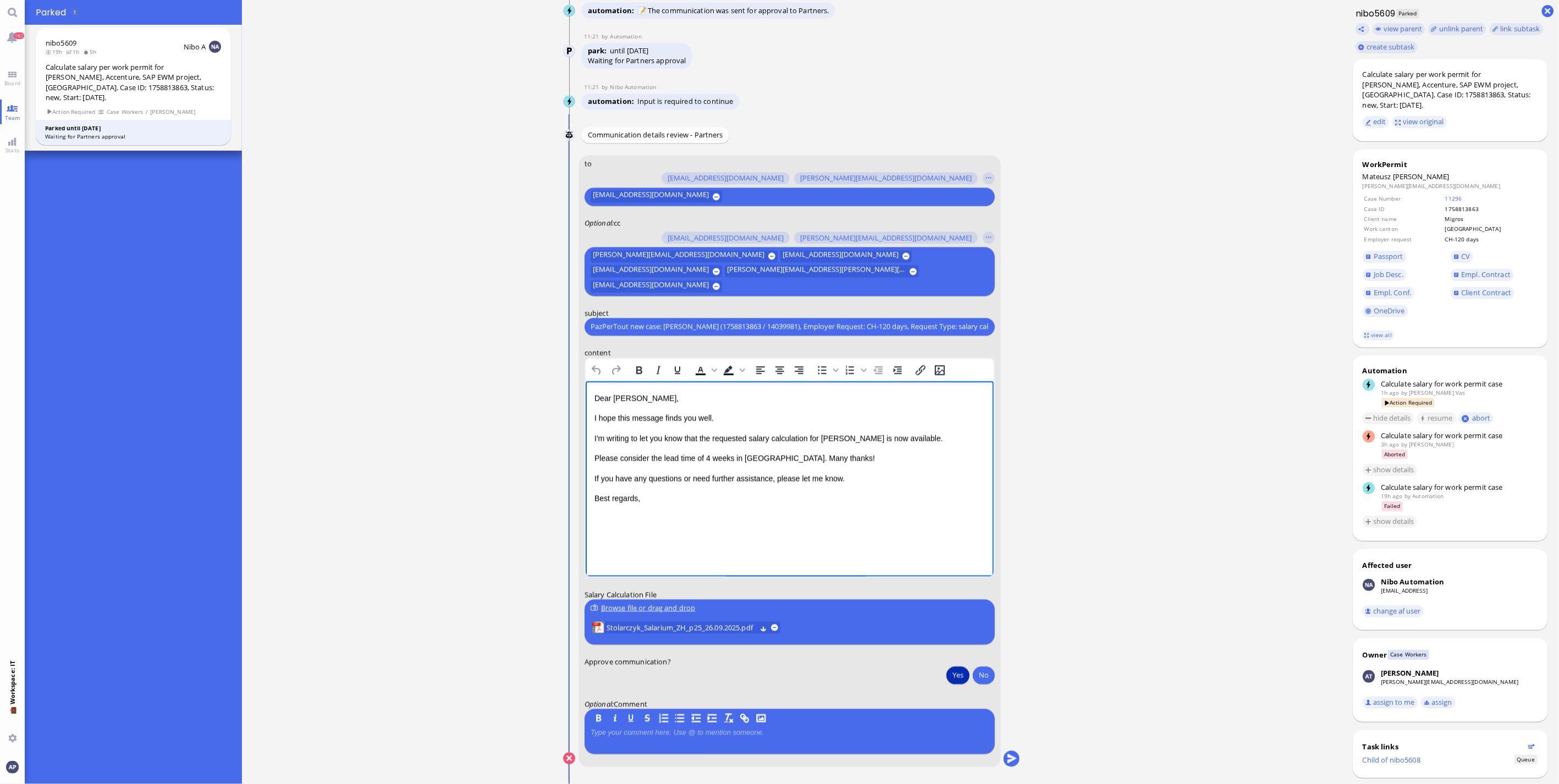
click at [928, 439] on p "I'm writing to let you know that the requested salary calculation for Mateusz i…" at bounding box center [789, 438] width 390 height 12
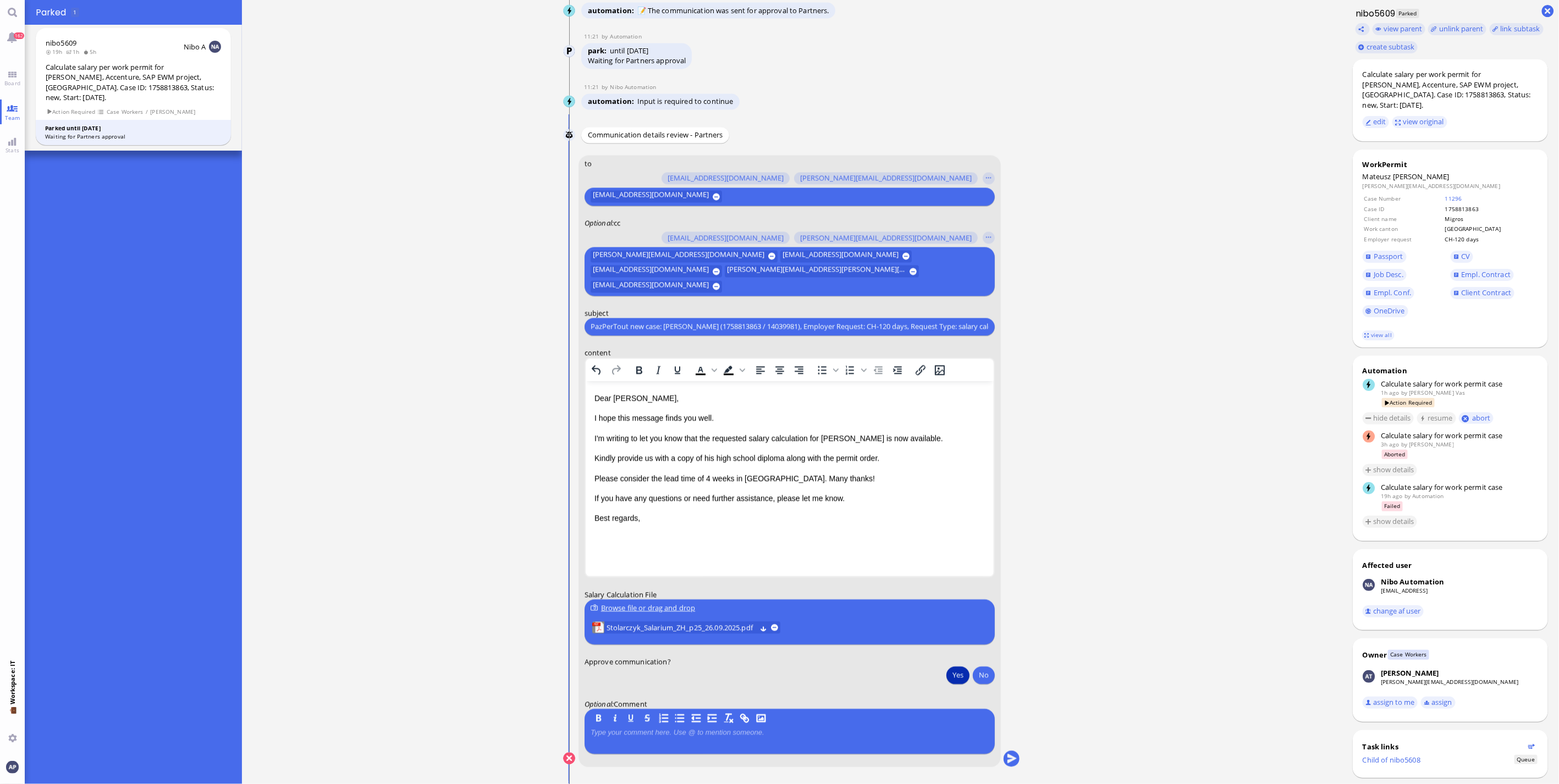
click at [1014, 763] on conversation-line "You to amit.thakur@bluelakelegal.com anand.pazhenkottil@bluelakelegal.com anush…" at bounding box center [792, 468] width 457 height 626
click at [1008, 761] on button "submit" at bounding box center [1012, 758] width 17 height 17
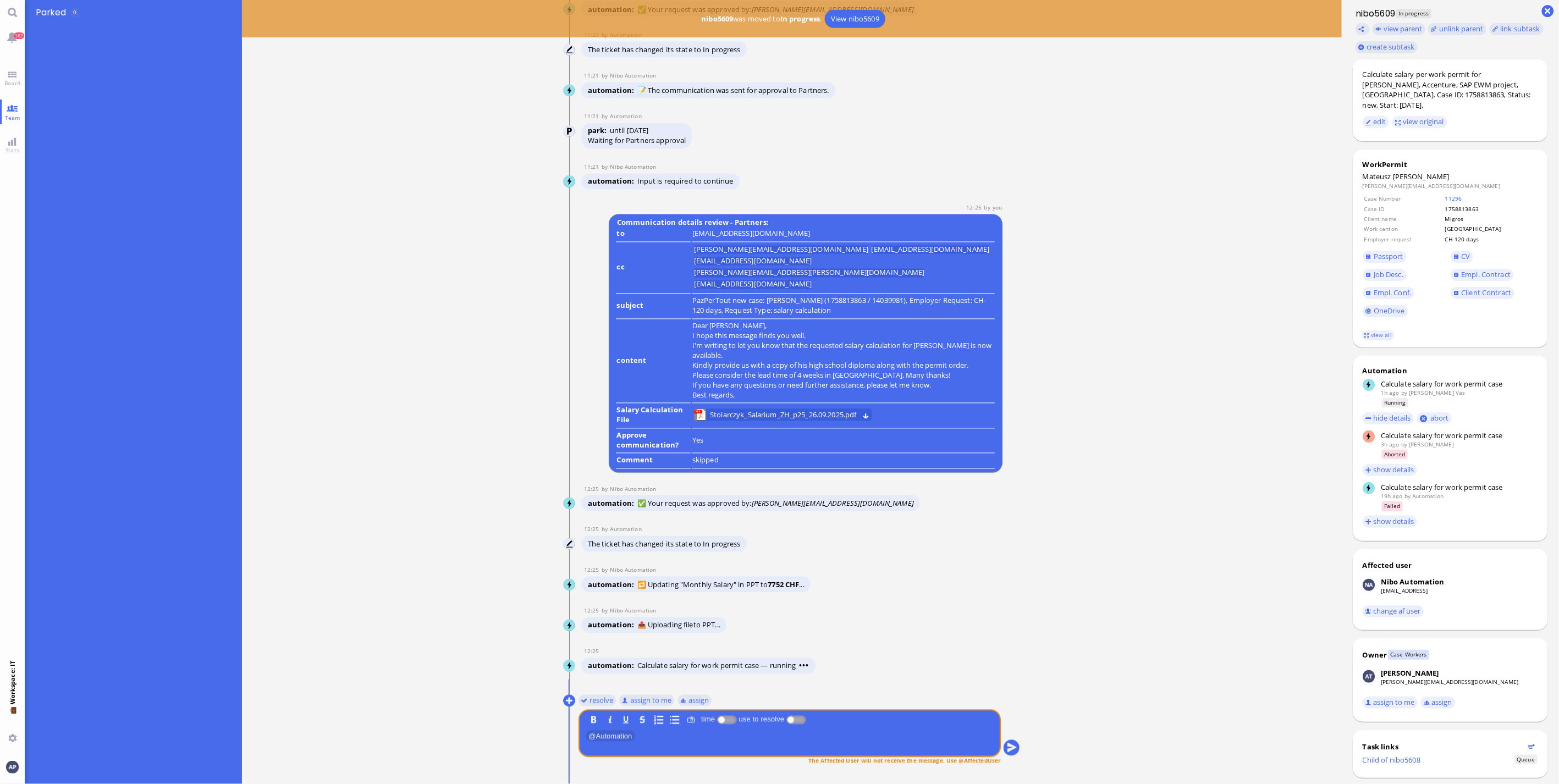
click at [817, 732] on p "﻿ @ Automation ﻿" at bounding box center [790, 736] width 408 height 13
click at [598, 699] on button "resolve" at bounding box center [598, 700] width 38 height 12
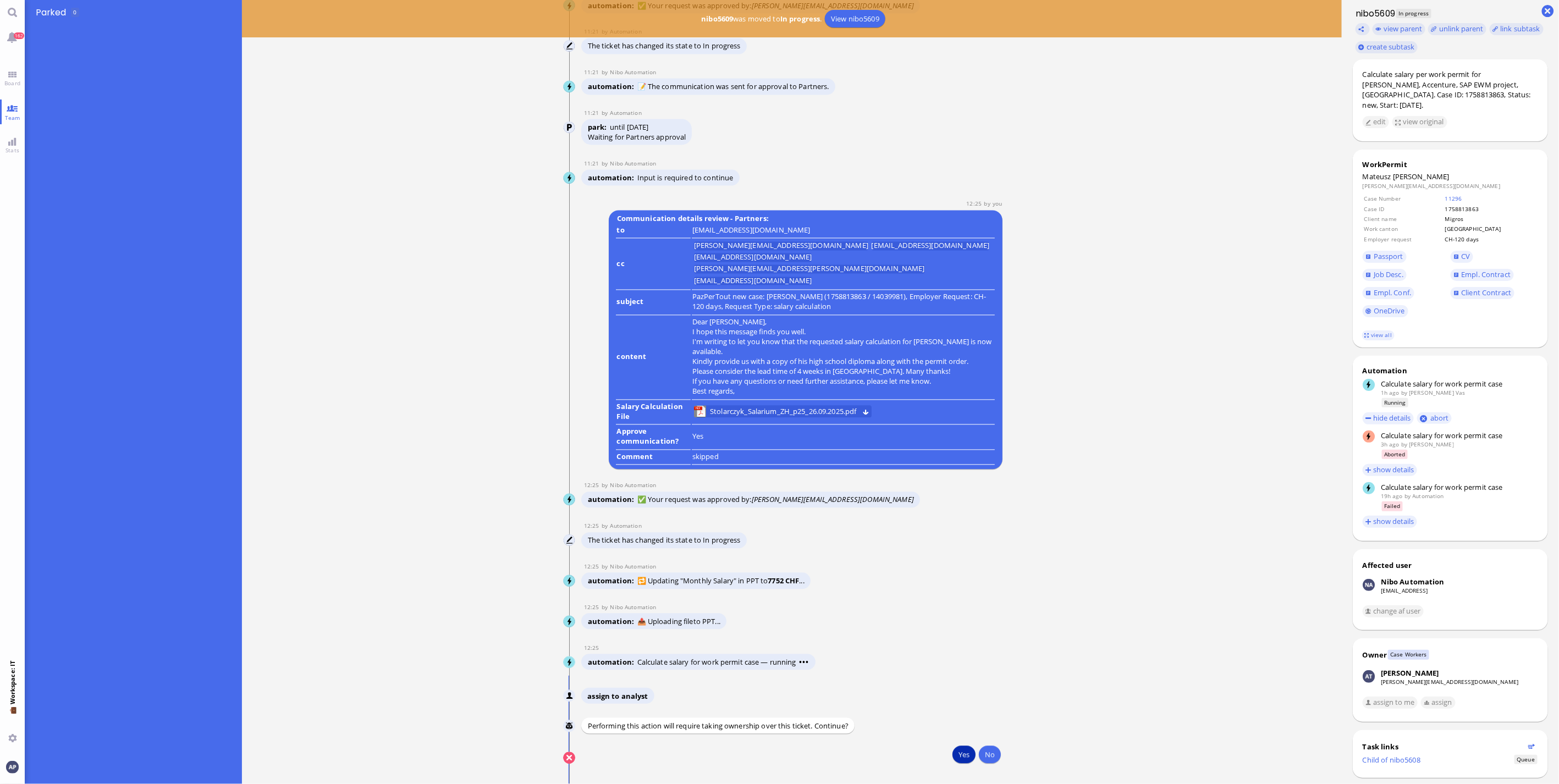
click at [952, 751] on button "Yes" at bounding box center [963, 754] width 23 height 17
